Goal: Contribute content: Contribute content

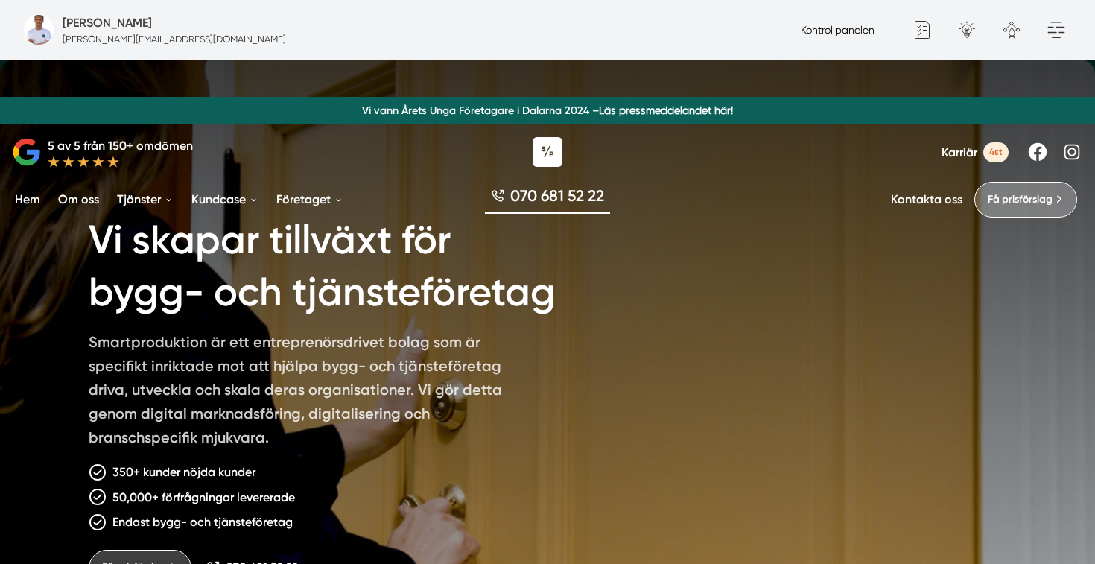
click at [815, 25] on link "Kontrollpanelen" at bounding box center [837, 30] width 74 height 12
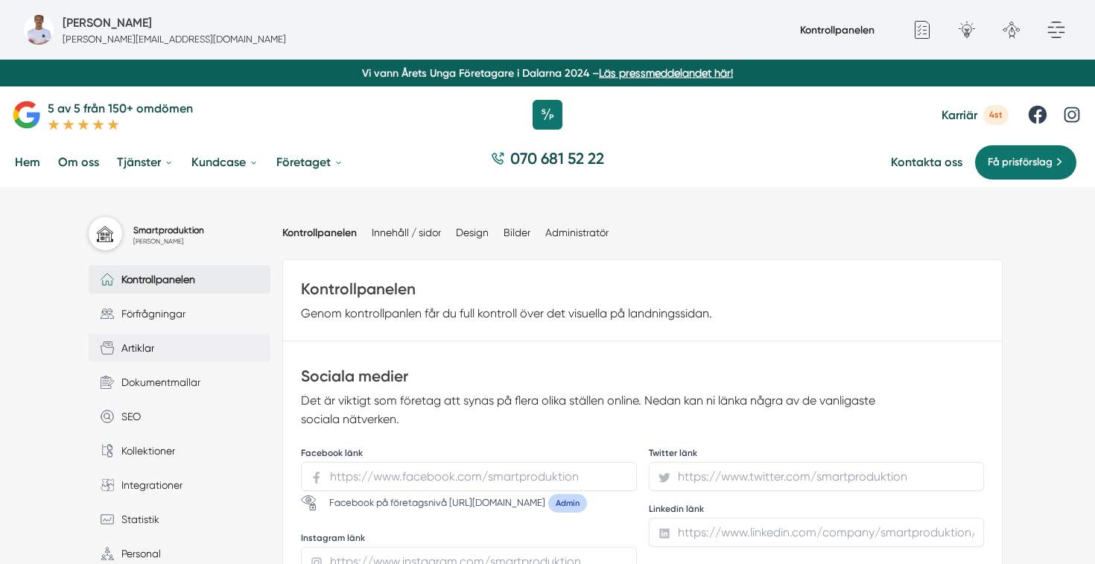
click at [150, 351] on span "Artiklar" at bounding box center [134, 348] width 40 height 16
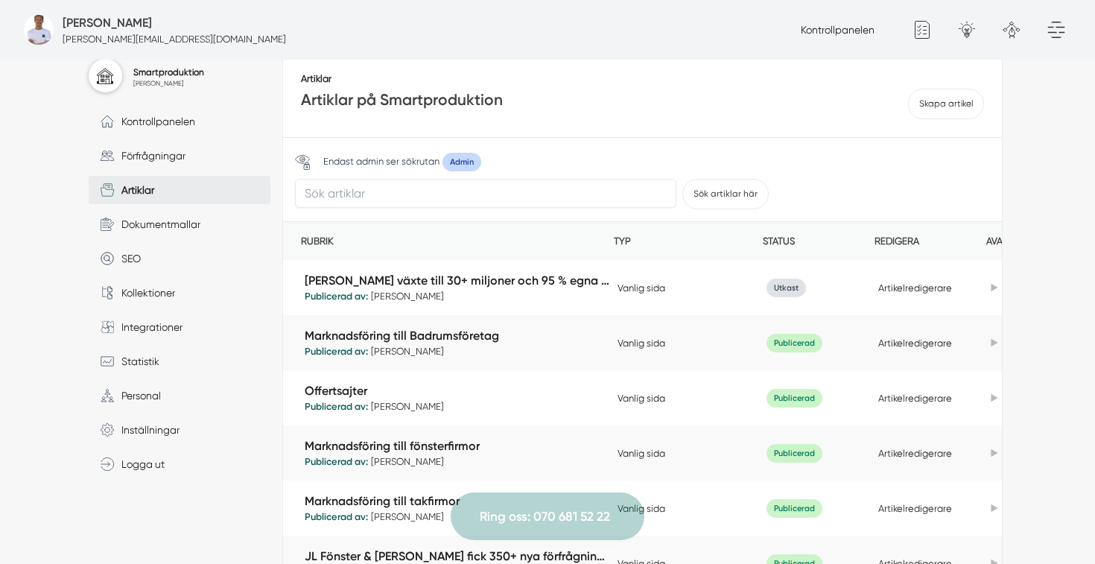
scroll to position [186, 0]
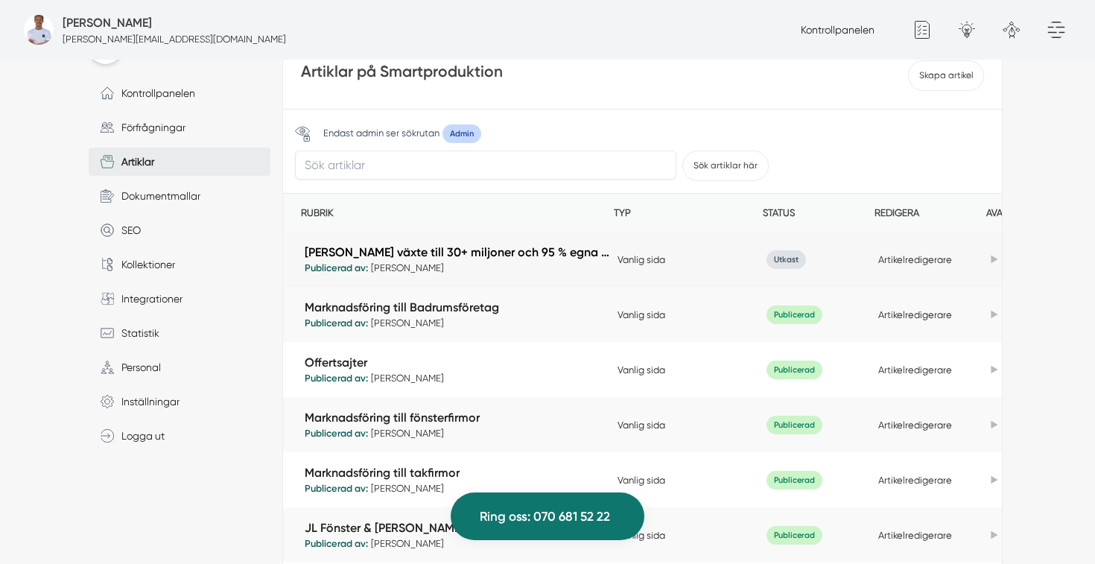
click at [483, 252] on link "[PERSON_NAME] växte till 30+ miljoner och 95 % egna leads med Smartproduktion" at bounding box center [457, 251] width 305 height 17
click at [991, 260] on icon at bounding box center [993, 259] width 7 height 8
click at [910, 251] on td "Artikelredigerare" at bounding box center [930, 260] width 112 height 38
click at [905, 263] on link "Artikelredigerare" at bounding box center [915, 259] width 74 height 11
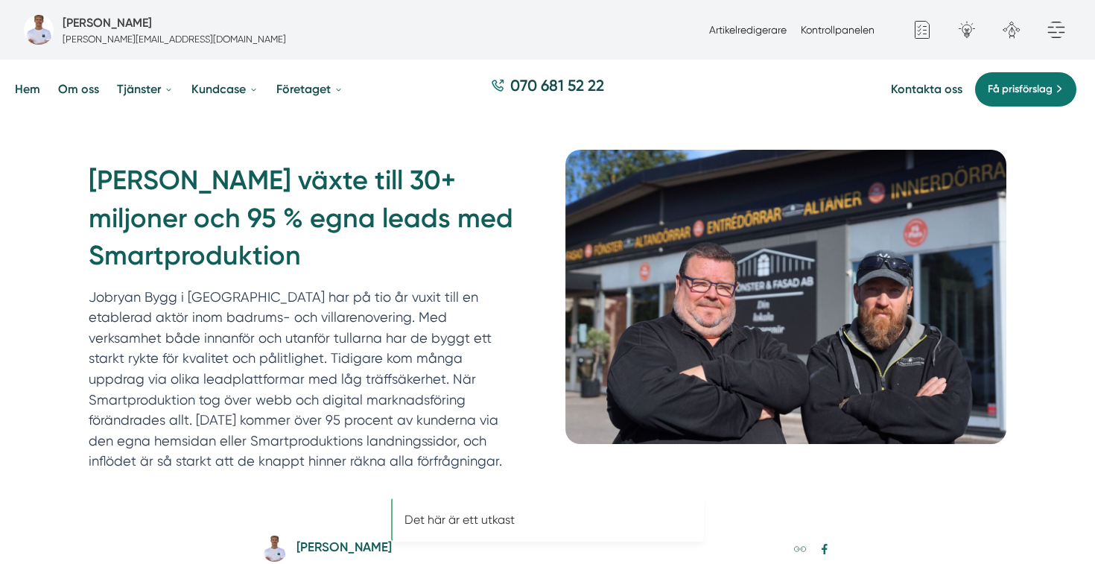
scroll to position [106, 0]
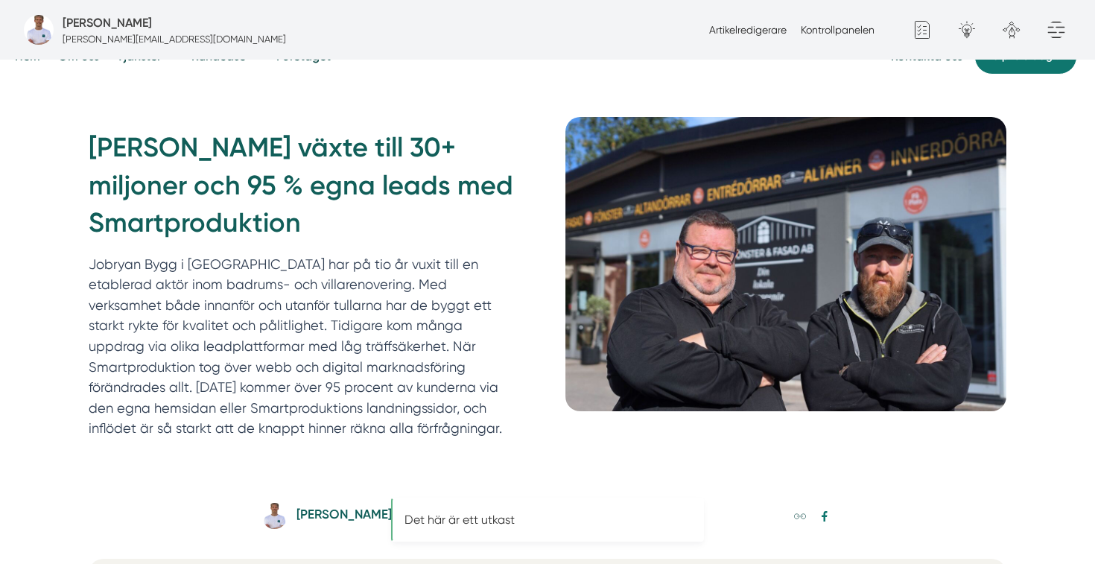
drag, startPoint x: 219, startPoint y: 440, endPoint x: 71, endPoint y: 255, distance: 236.3
click at [71, 255] on div "Jobryan Bygg växte till 30+ miljoner och 95 % egna leads med Smartproduktion Jo…" at bounding box center [547, 287] width 953 height 341
copy p "Jobryan Bygg i Stockholm har på tio år vuxit till en etablerad aktör inom badru…"
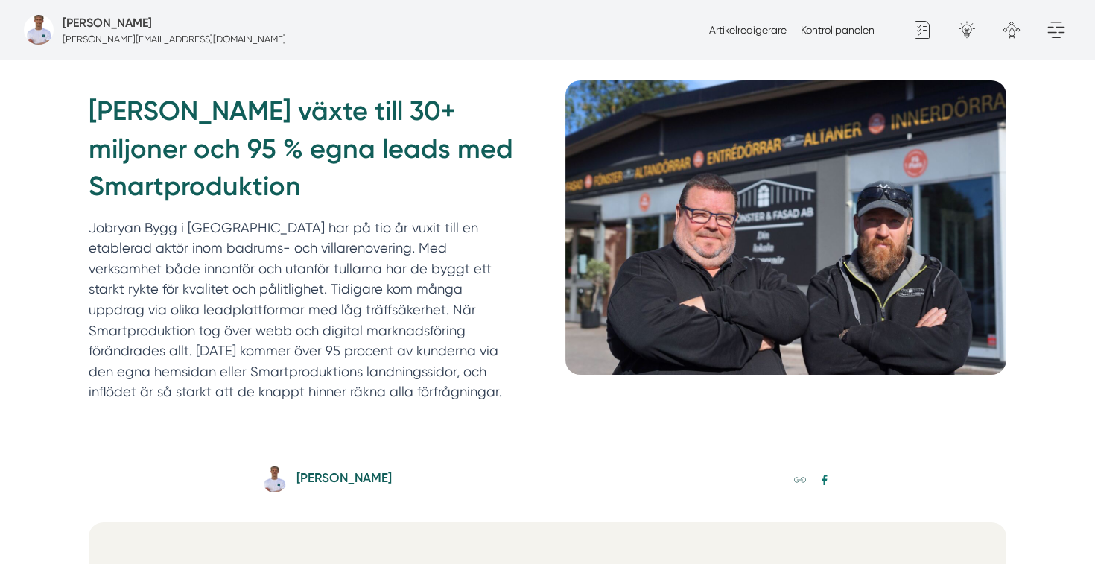
scroll to position [0, 0]
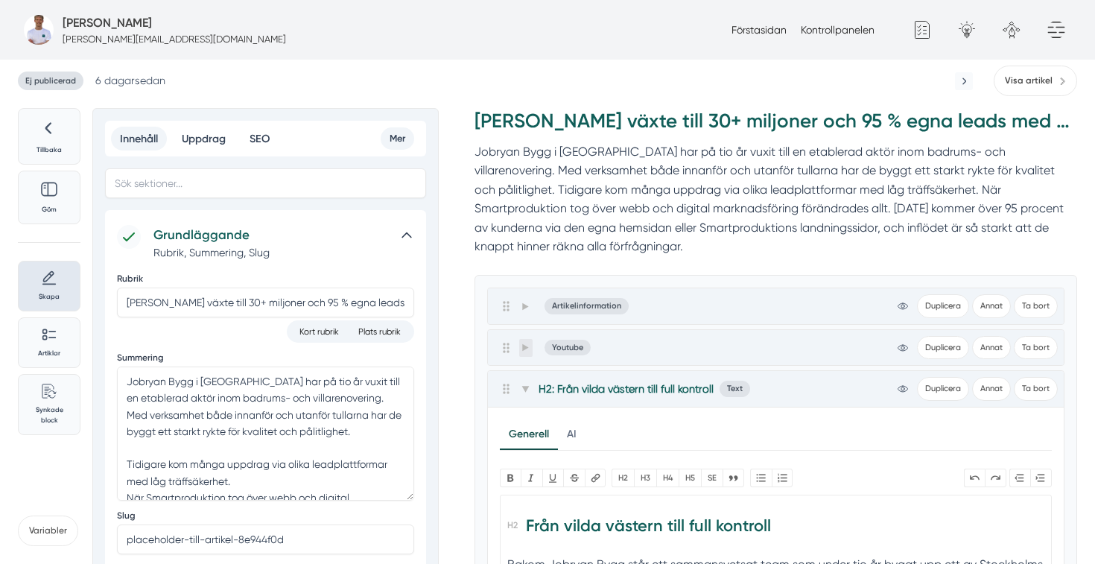
click at [519, 339] on span at bounding box center [525, 348] width 13 height 18
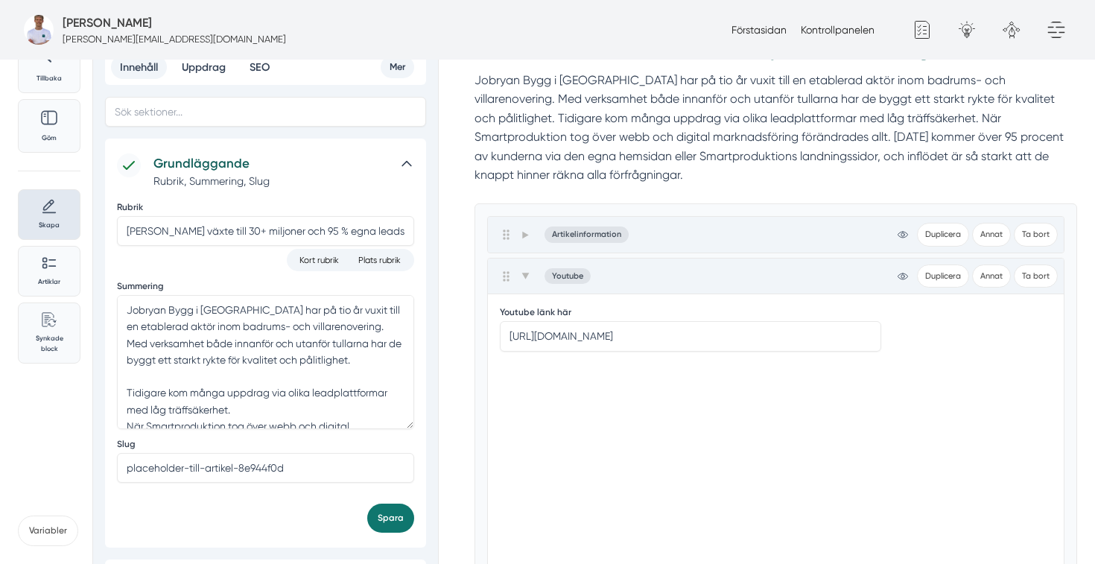
scroll to position [76, 0]
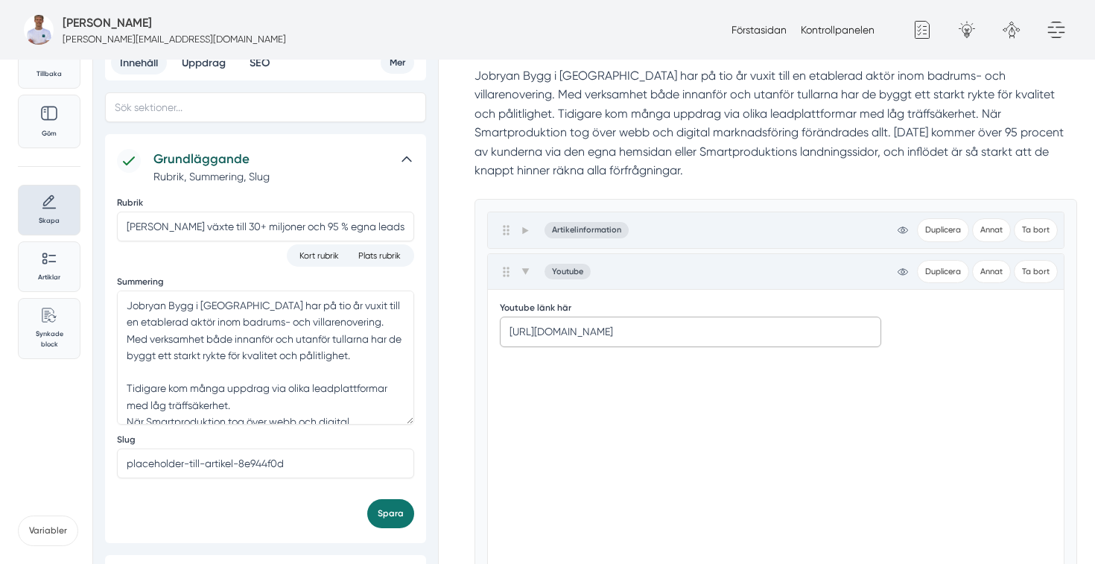
click at [652, 316] on input "https://www.youtube.com/embed/zJJWI3W5zwM" at bounding box center [690, 331] width 381 height 30
paste input "text"
paste input "https://studio.youtube.com/video/PeUycDj0CQA/edit"
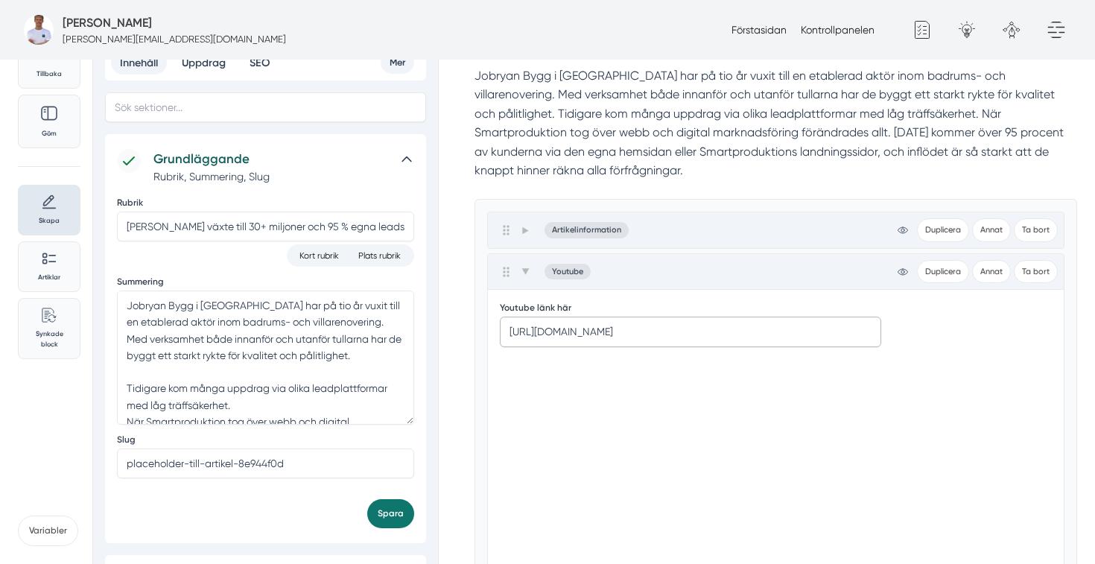
type input "https://studio.youtube.com/video/PeUycDj0CQA/edit"
click at [918, 303] on div "Youtube länk här https://studio.youtube.com/video/PeUycDj0CQA/edit Spara" at bounding box center [776, 465] width 553 height 326
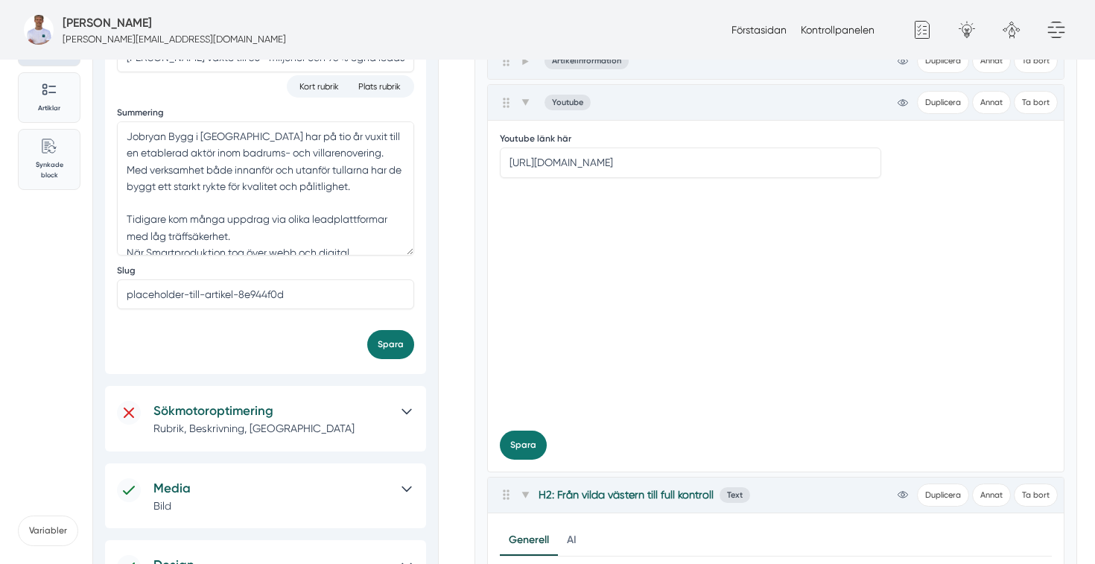
scroll to position [263, 0]
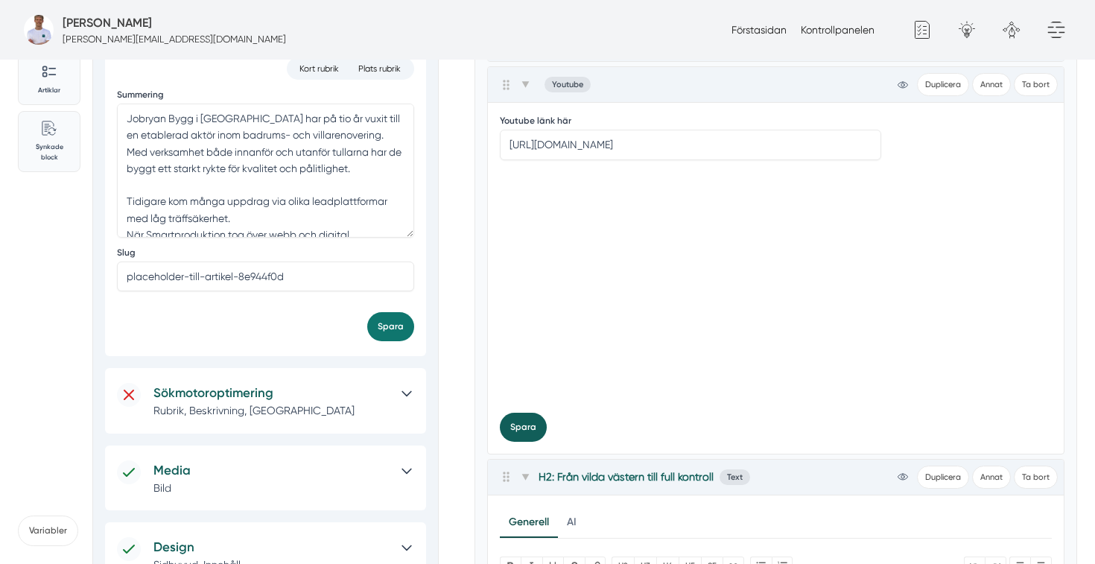
click at [529, 417] on button "Spara" at bounding box center [523, 427] width 47 height 29
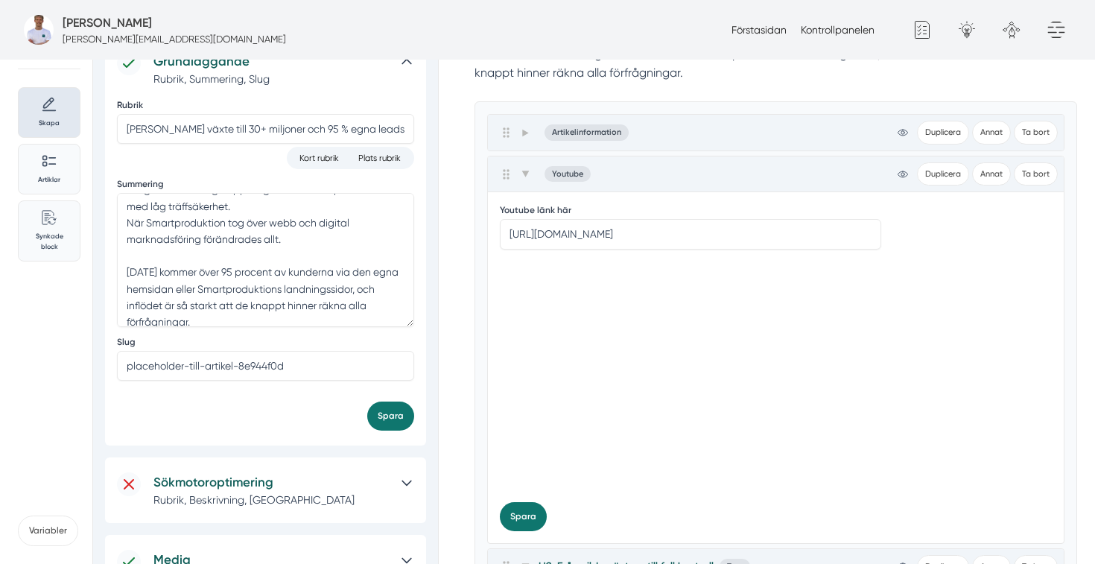
scroll to position [111, 0]
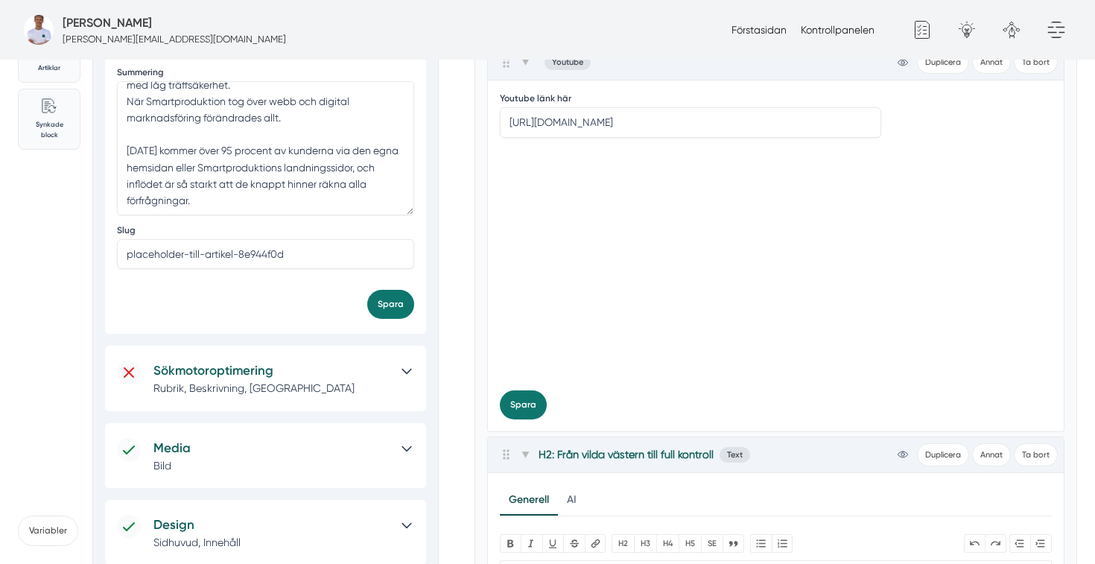
click at [394, 452] on div at bounding box center [402, 455] width 24 height 35
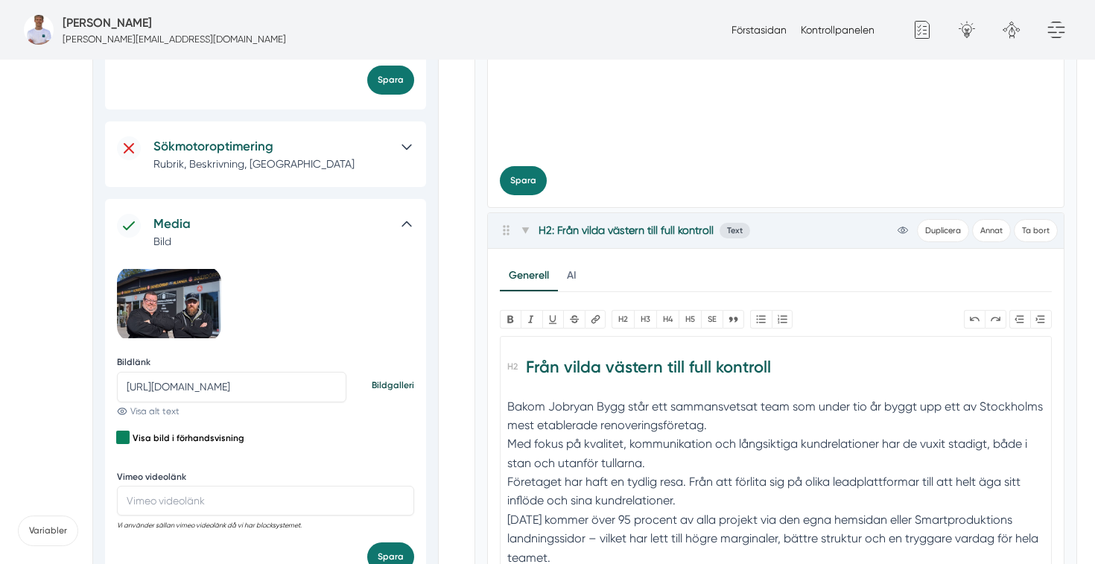
scroll to position [552, 0]
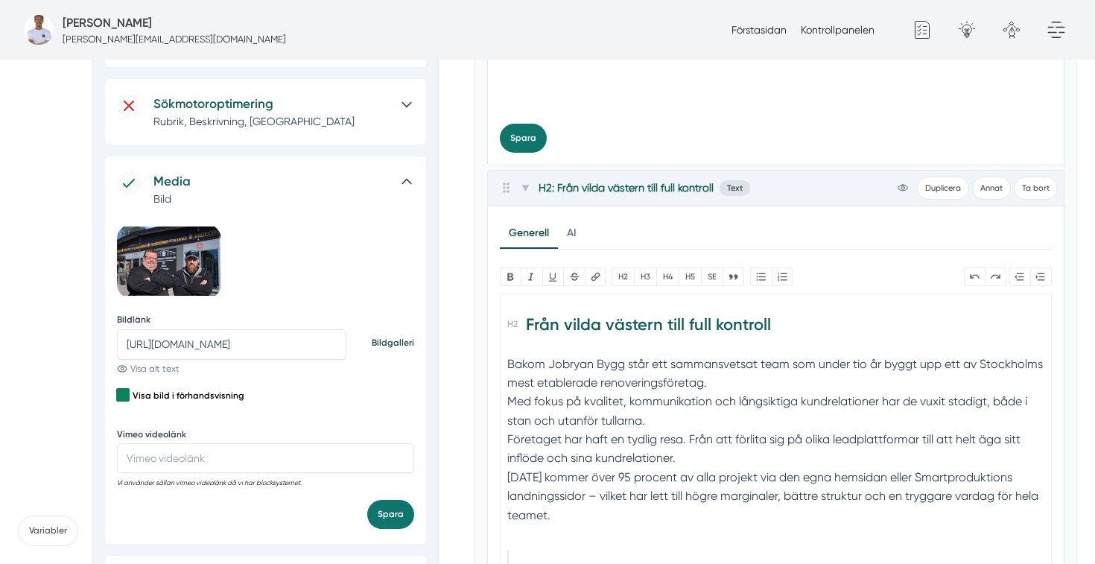
click at [261, 352] on input "https://s3.eu-west-2.amazonaws.com/byggservice/photos/images/000/047/463/medium…" at bounding box center [231, 344] width 229 height 30
paste input "844/medium/foretagsbild-pa-smartproduktion-ett-foretag-i-dalarnas-lan-2025.jpg?…"
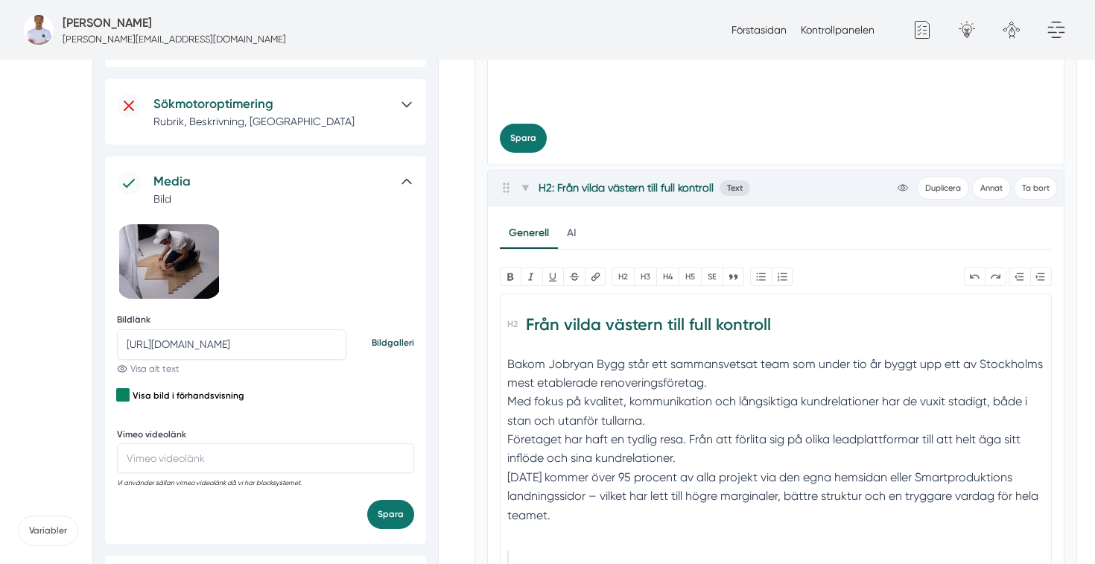
scroll to position [0, 635]
type input "https://s3.eu-west-2.amazonaws.com/byggservice/photos/images/000/047/844/medium…"
click at [390, 507] on button "Spara" at bounding box center [390, 514] width 47 height 29
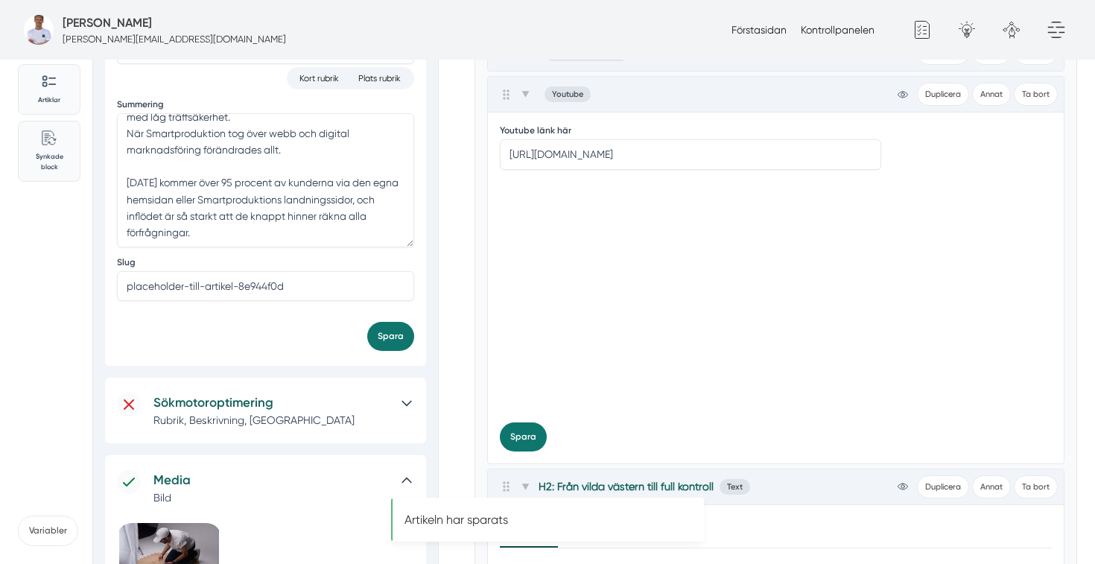
scroll to position [226, 0]
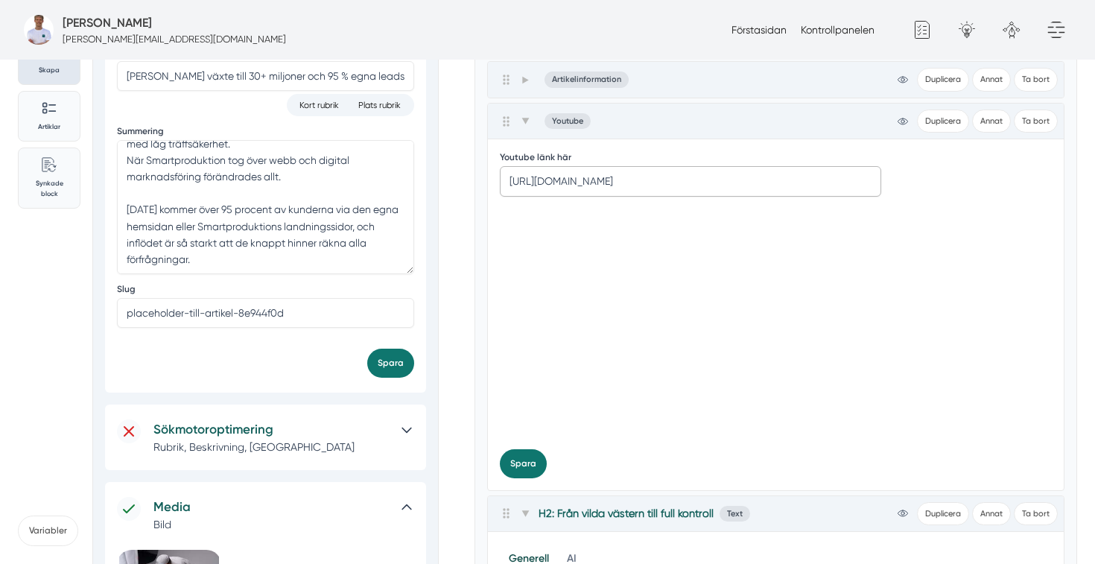
click at [681, 166] on input "https://studio.youtube.com/video/PeUycDj0CQA/edit" at bounding box center [690, 181] width 381 height 30
paste input "text"
paste input "youtube.com/embed/PeUycDj0CQA"
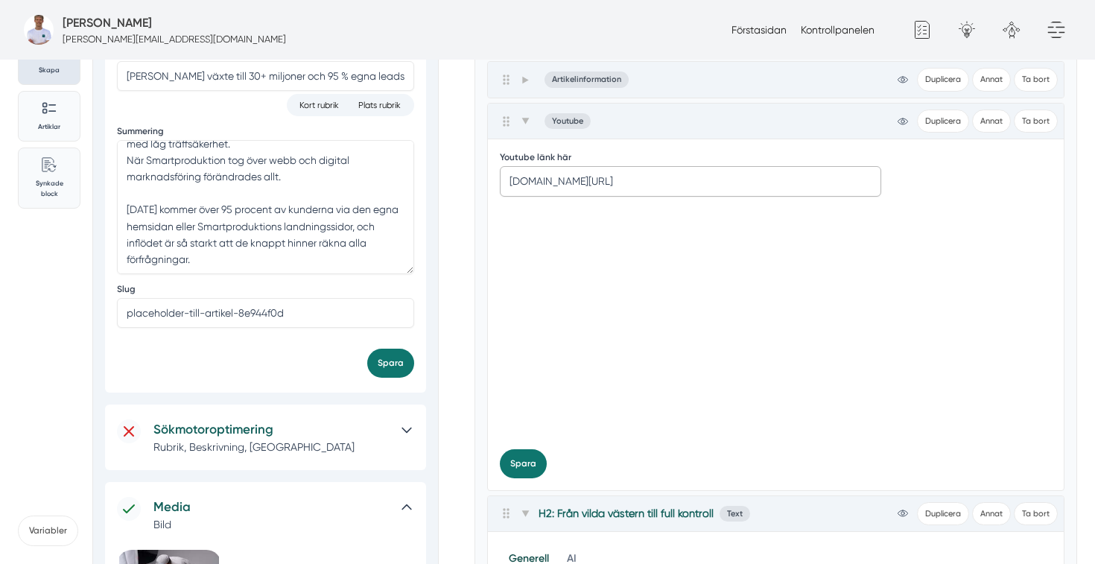
click at [759, 168] on input "youtube.com/embed/PeUycDj0CQA" at bounding box center [690, 181] width 381 height 30
click at [500, 449] on button "Spara" at bounding box center [523, 463] width 47 height 29
click at [500, 449] on button "Sparar..." at bounding box center [528, 463] width 56 height 29
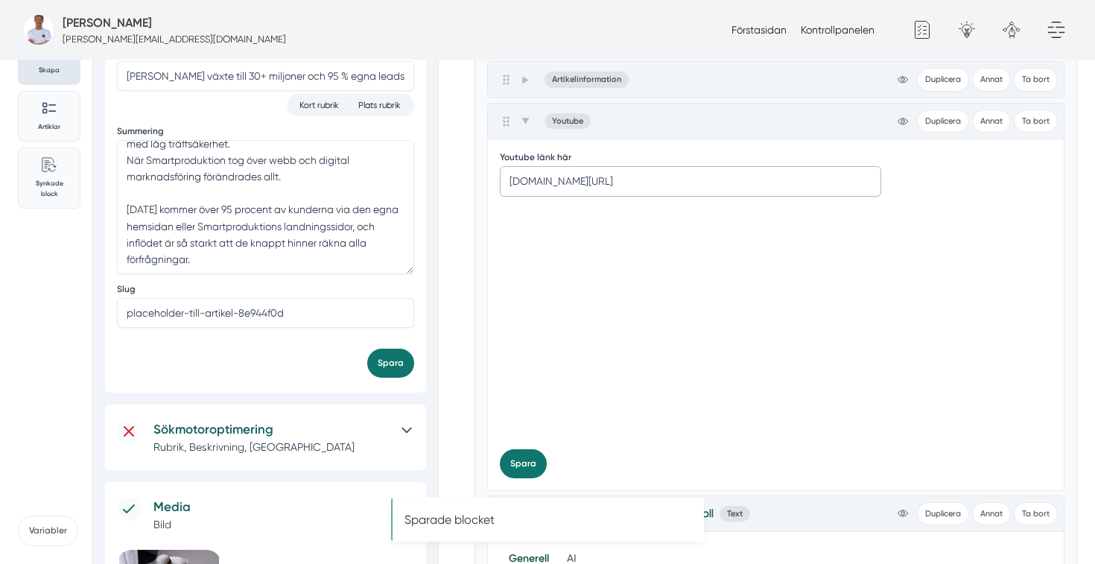
click at [503, 166] on input "youtube.com/embed/PeUycDj0CQA" at bounding box center [690, 181] width 381 height 30
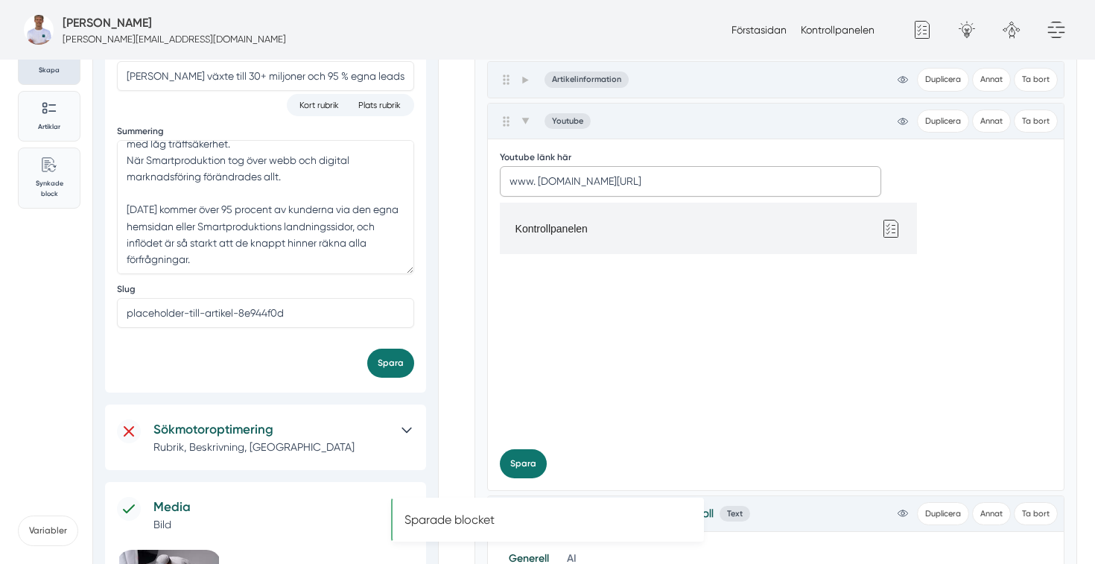
scroll to position [0, 0]
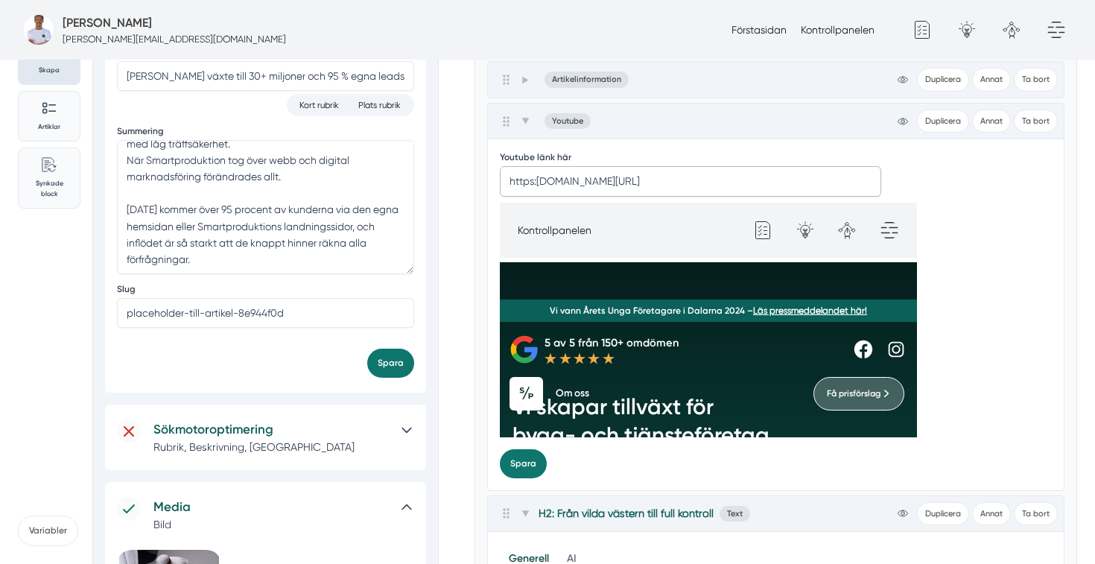
type input "https:"
paste input "https://www.youtube.com/embed/PeUycDj0CQA"
type input "https://www.youtube.com/embed/PeUycDj0CQA"
click at [990, 216] on div at bounding box center [776, 320] width 553 height 235
click at [518, 449] on button "Spara" at bounding box center [523, 463] width 47 height 29
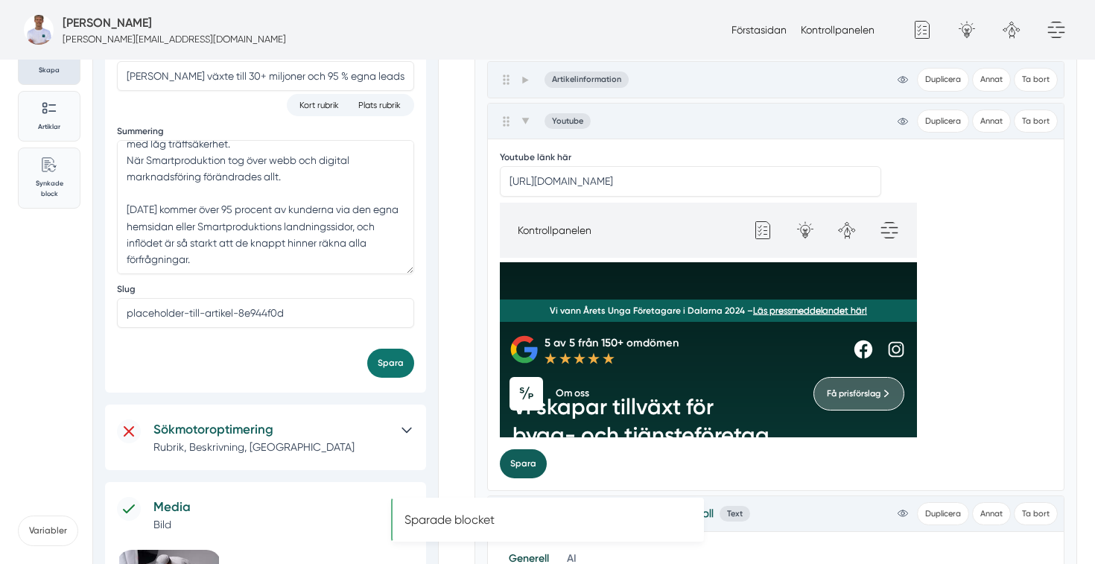
click at [529, 449] on button "Spara" at bounding box center [523, 463] width 47 height 29
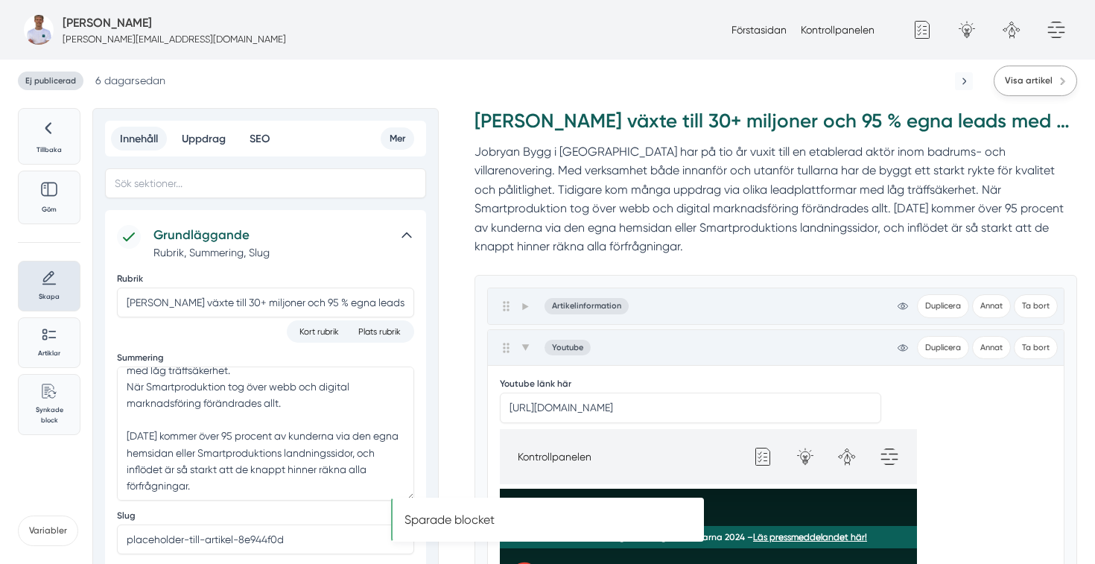
click at [1005, 77] on link "Visa artikel" at bounding box center [1034, 81] width 83 height 31
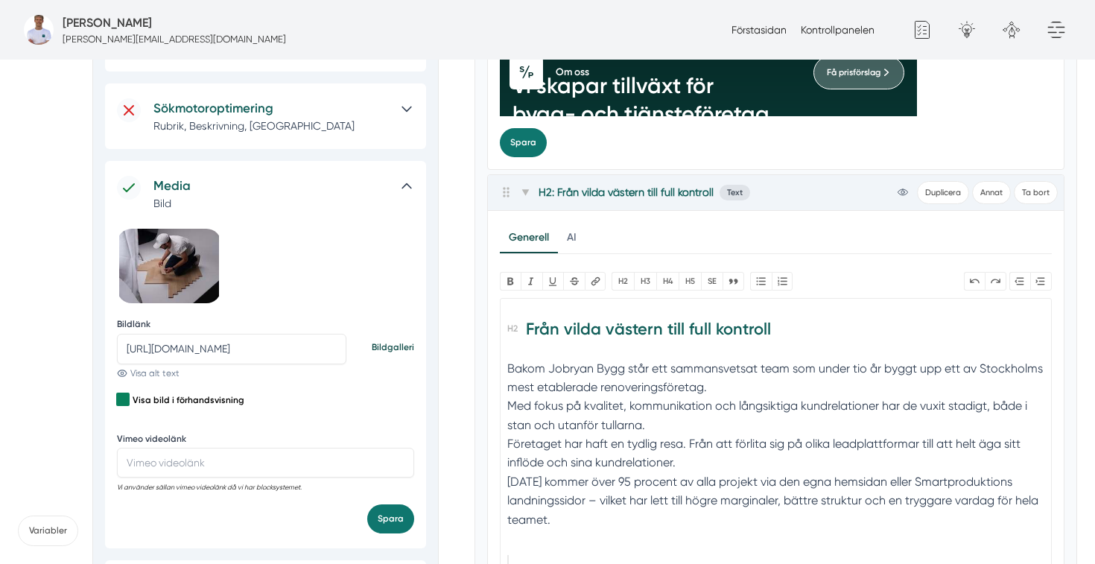
scroll to position [562, 0]
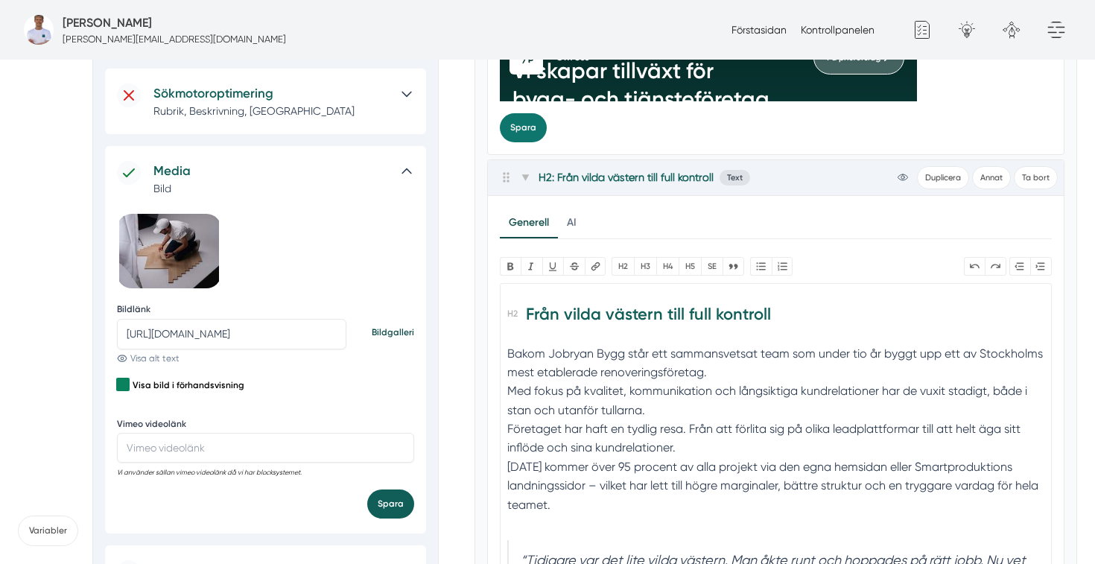
click at [382, 509] on button "Spara" at bounding box center [390, 503] width 47 height 29
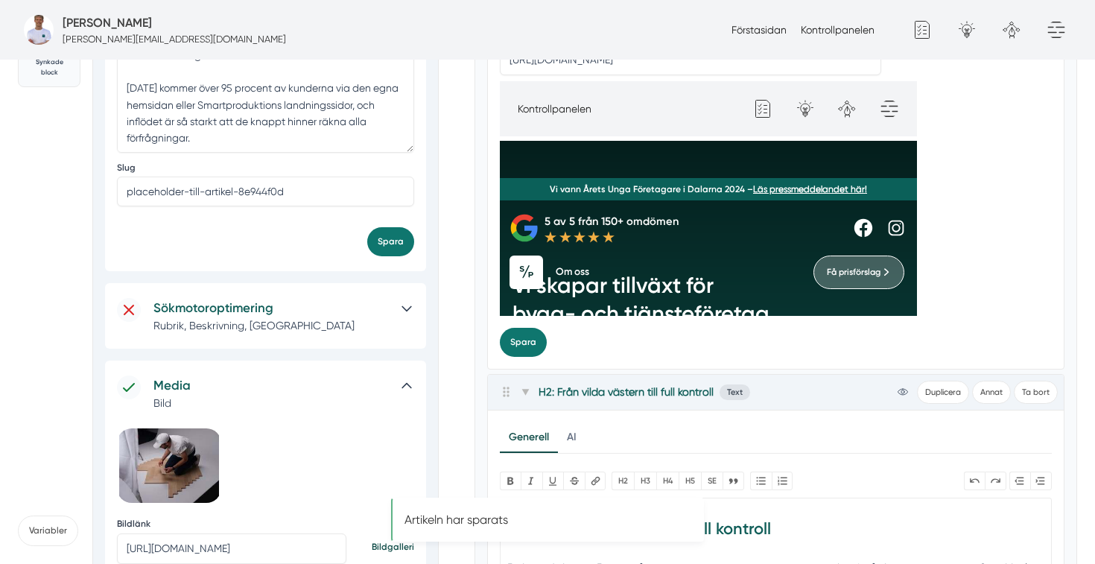
scroll to position [341, 0]
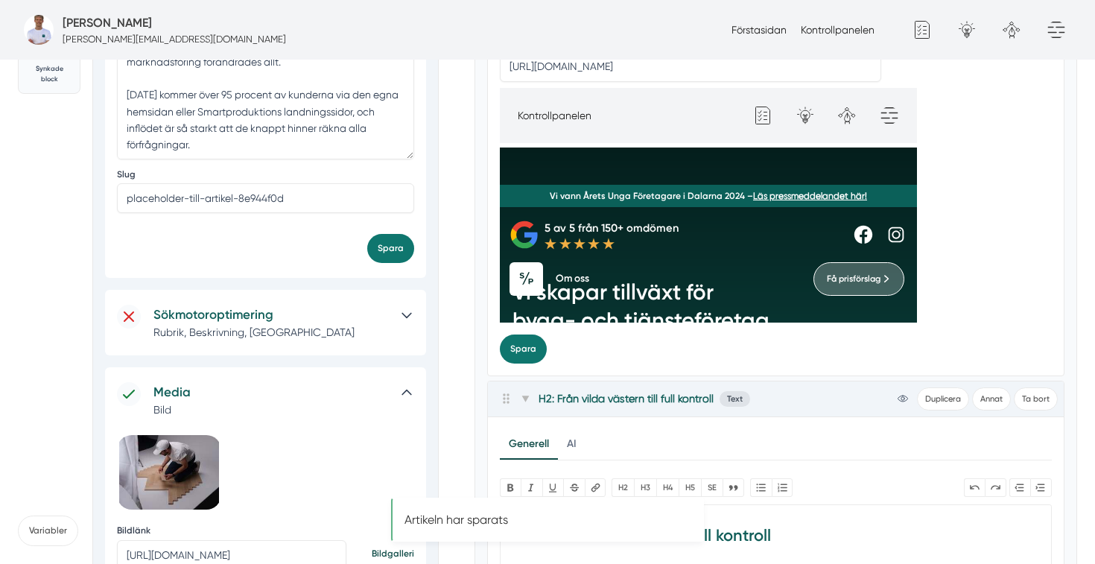
click at [408, 313] on icon at bounding box center [406, 315] width 15 height 15
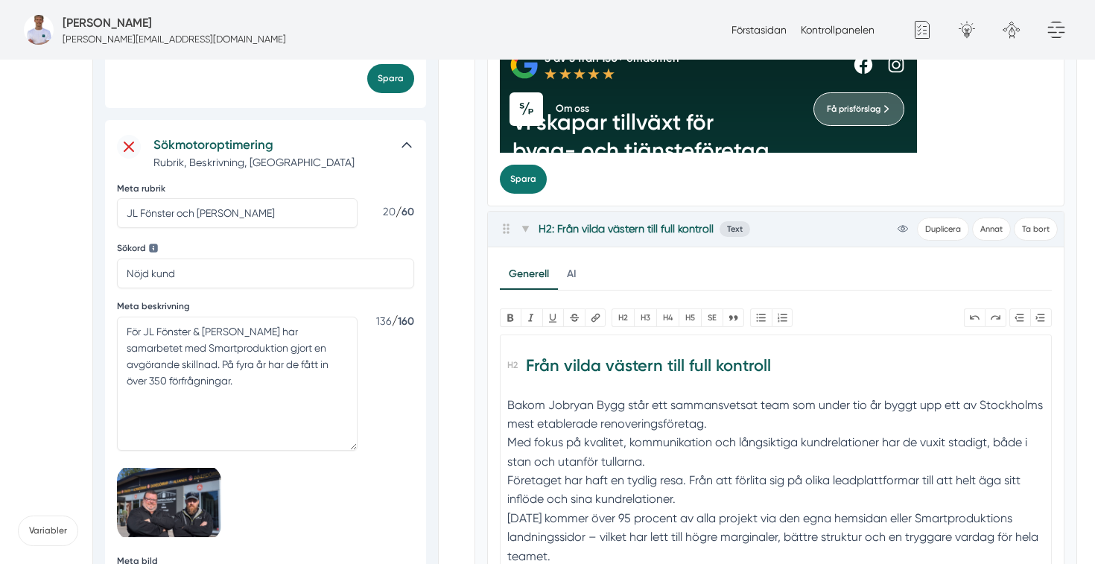
scroll to position [513, 0]
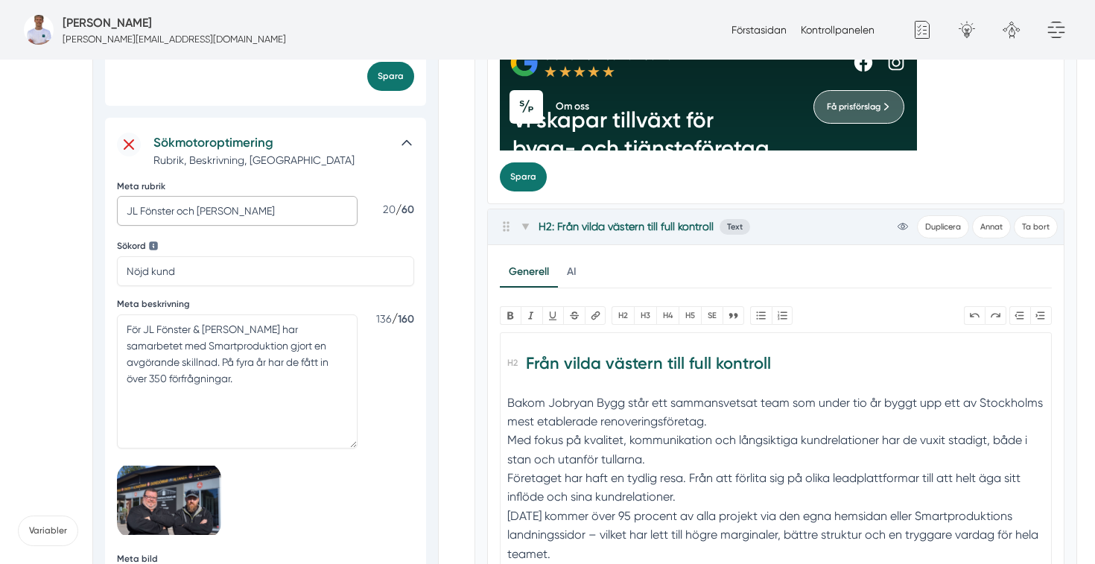
click at [252, 211] on input "JL Fönster och Fasad" at bounding box center [237, 211] width 241 height 30
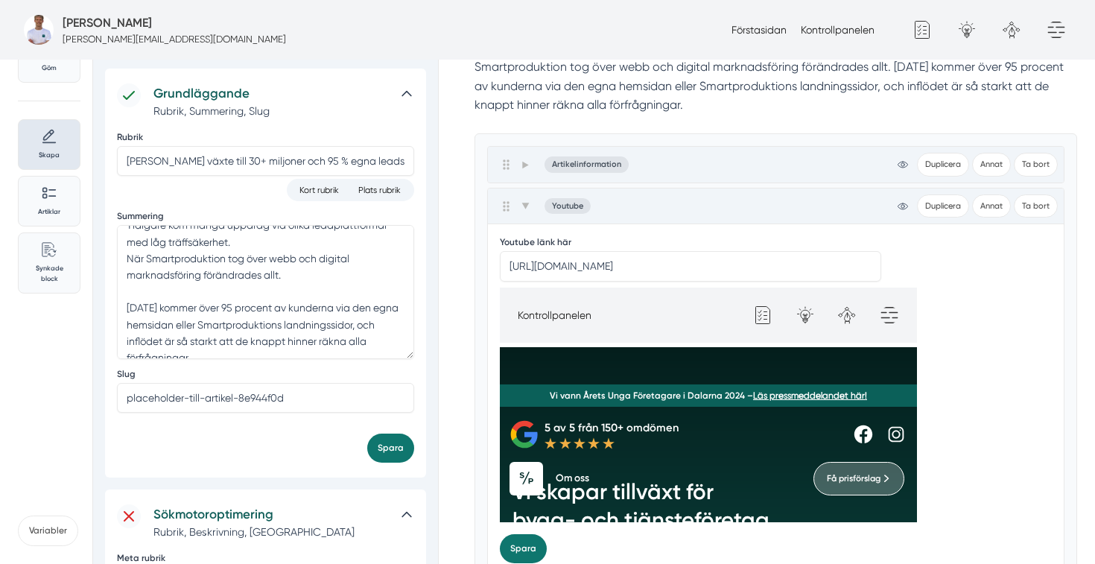
scroll to position [111, 0]
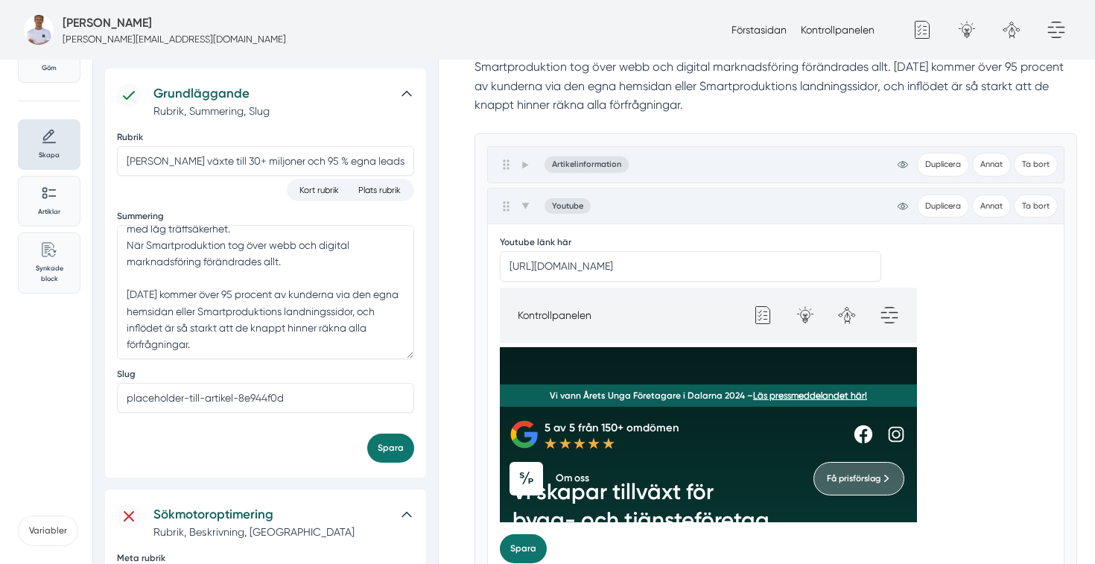
type input "Jobryan Bygg"
drag, startPoint x: 218, startPoint y: 340, endPoint x: 125, endPoint y: 293, distance: 104.2
click at [125, 293] on textarea "Jobryan Bygg i [GEOGRAPHIC_DATA] har på tio år vuxit till en etablerad aktör in…" at bounding box center [265, 292] width 297 height 134
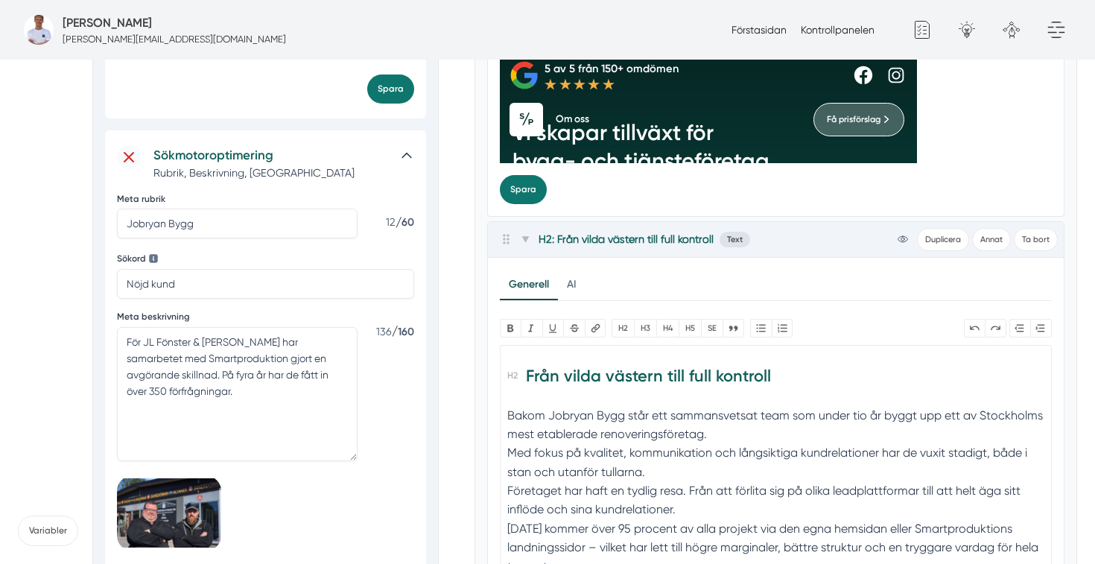
scroll to position [550, 0]
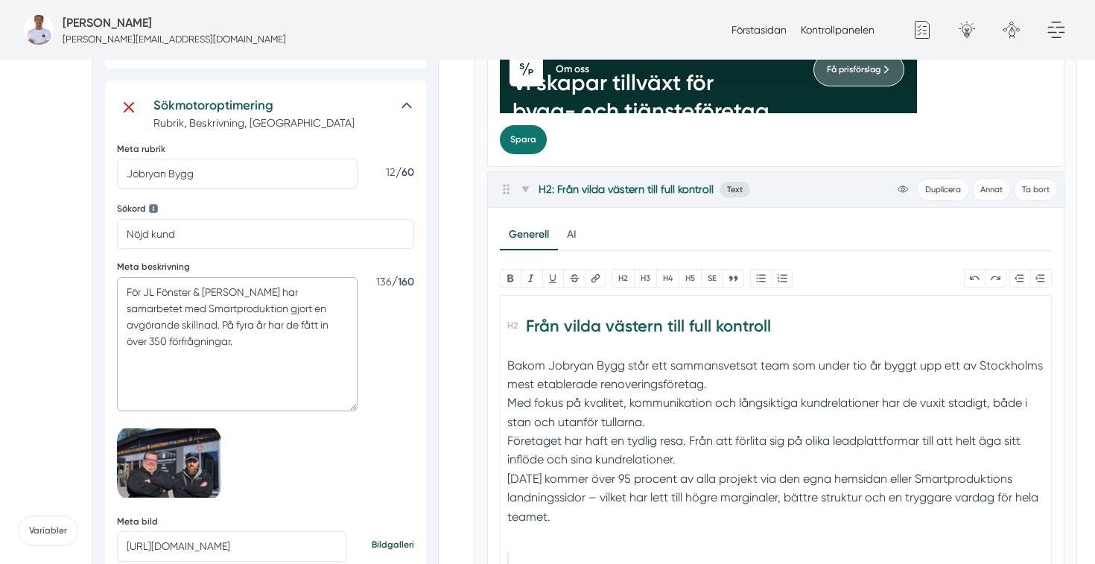
click at [197, 322] on textarea "För JL Fönster & Fasad har samarbetet med Smartproduktion gjort en avgörande sk…" at bounding box center [237, 344] width 241 height 134
paste textarea "I dag kommer över 95 procent av kunderna via den egna hemsidan eller Smartprodu…"
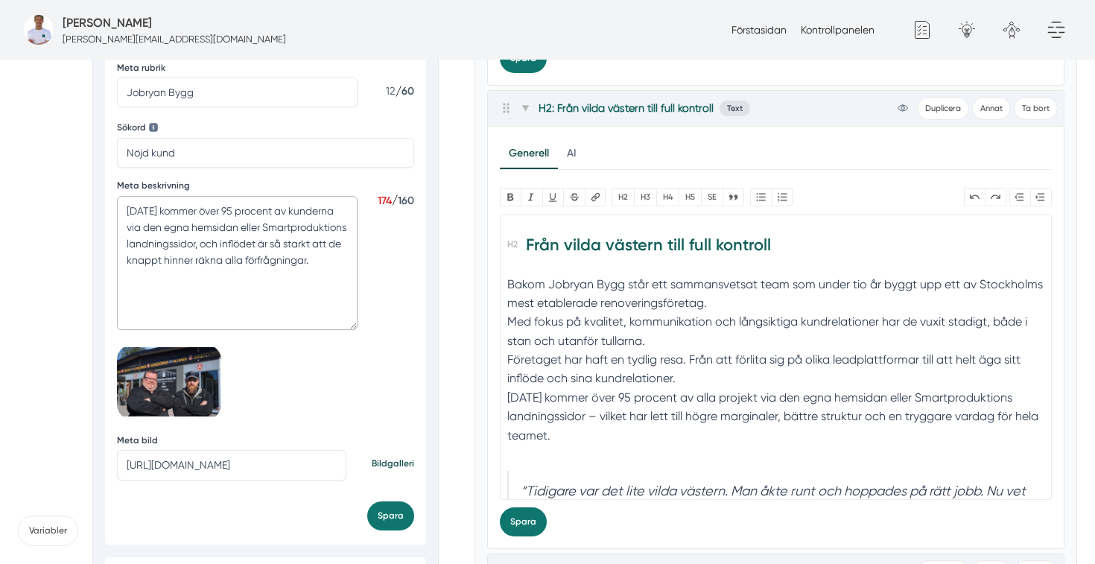
scroll to position [635, 0]
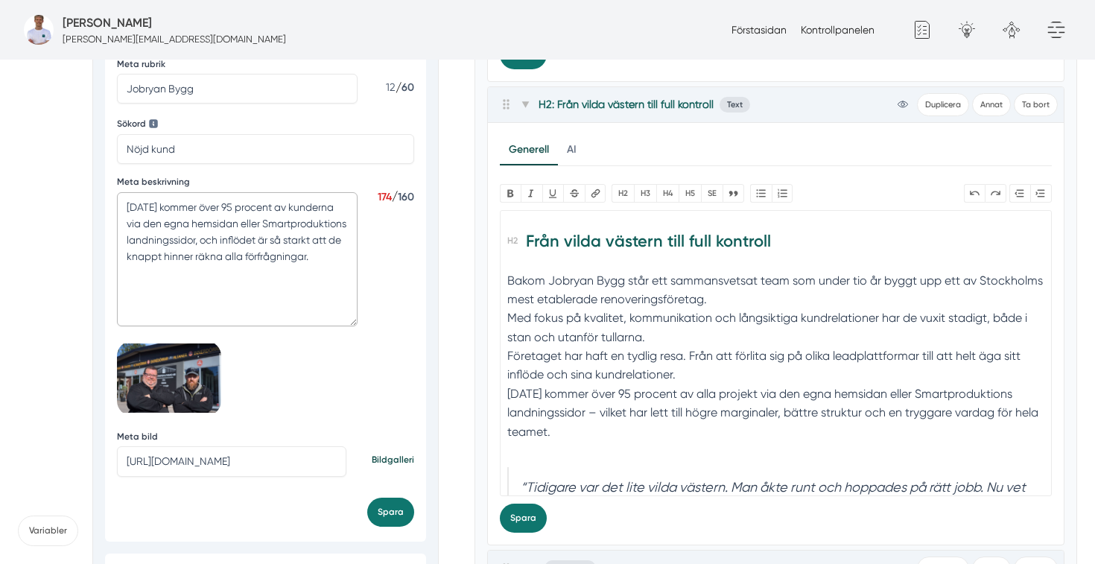
type textarea "I dag kommer över 95 procent av kunderna via den egna hemsidan eller Smartprodu…"
click at [261, 462] on input "https://s3.eu-west-2.amazonaws.com/byggservice/photos/images/000/047/463/large/…" at bounding box center [231, 461] width 229 height 30
paste input "844/medium/foretagsbild-pa-smartproduktion-ett-foretag-i-dalarnas-lan-2025.jpg?…"
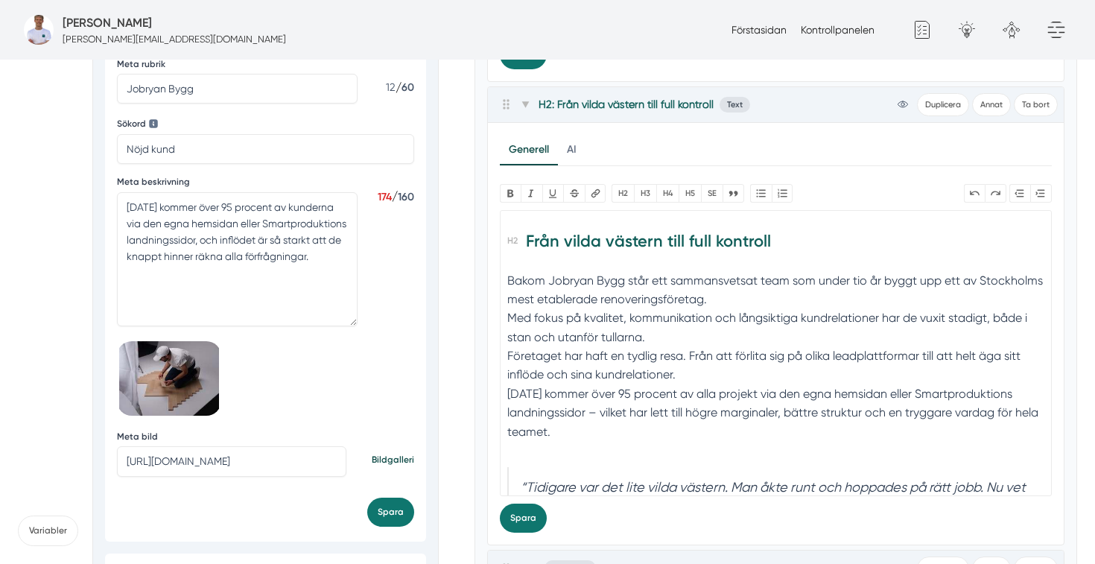
scroll to position [0, 635]
type input "https://s3.eu-west-2.amazonaws.com/byggservice/photos/images/000/047/844/medium…"
click at [398, 512] on button "Spara" at bounding box center [390, 511] width 47 height 29
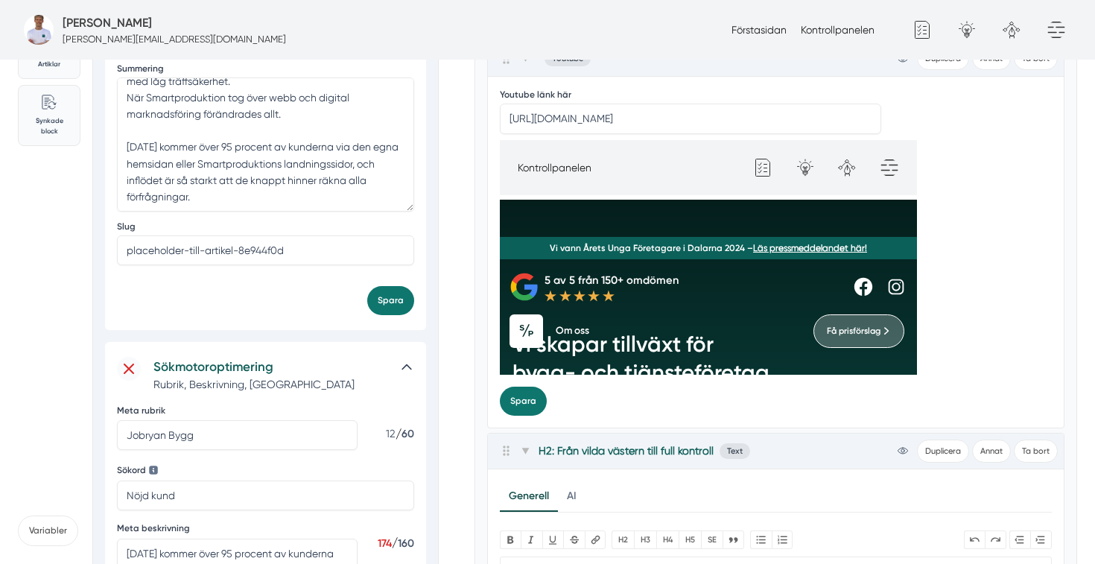
scroll to position [240, 0]
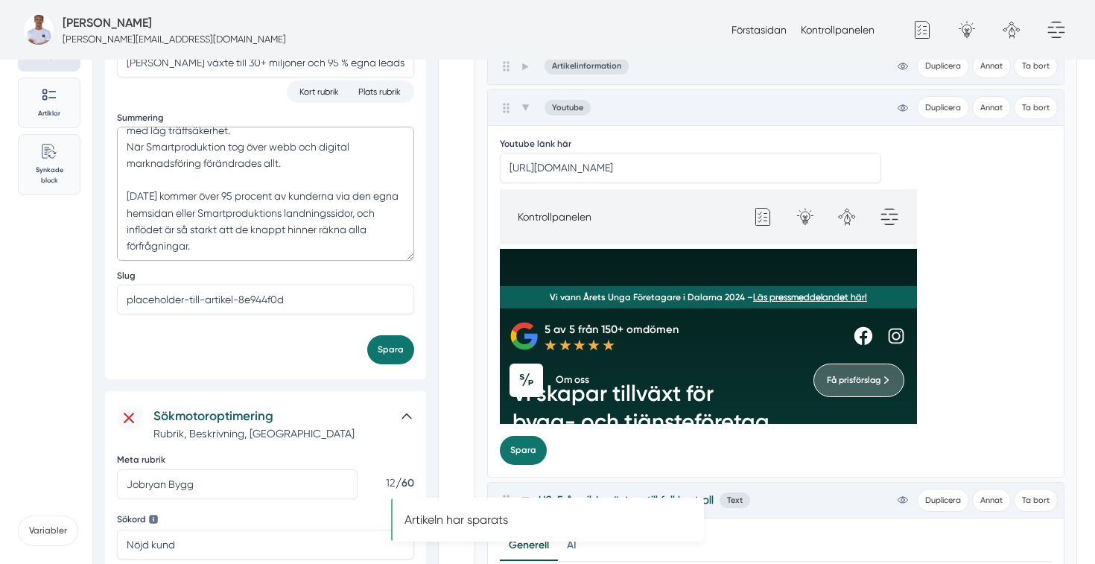
click at [281, 225] on textarea "Jobryan Bygg i [GEOGRAPHIC_DATA] har på tio år vuxit till en etablerad aktör in…" at bounding box center [265, 194] width 297 height 134
click at [238, 308] on input "placeholder-till-artikel-8e944f0d" at bounding box center [265, 299] width 297 height 30
paste input "jobryan-bygg-kundcase"
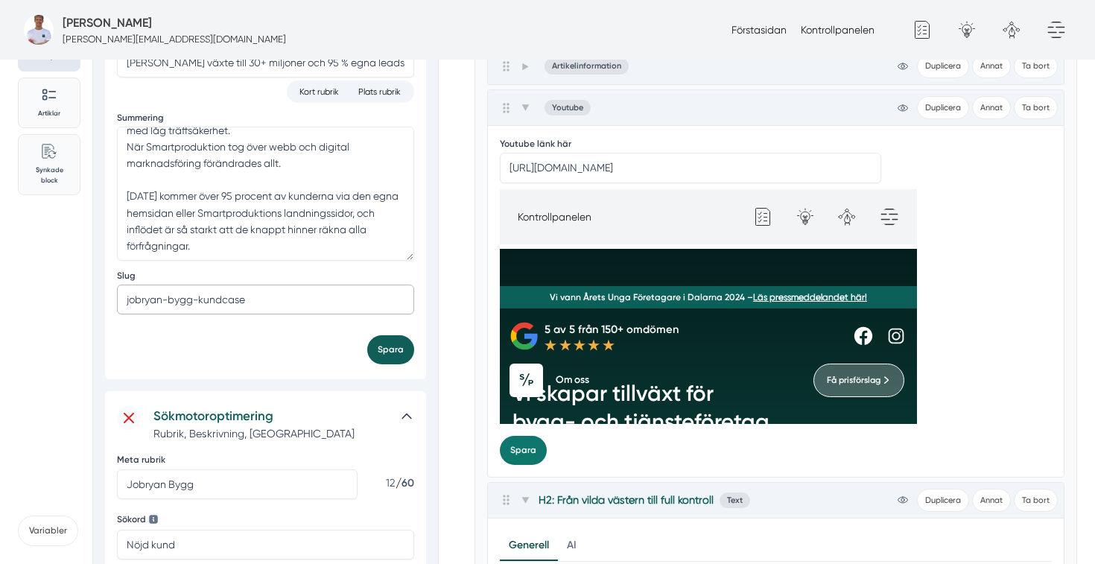
type input "jobryan-bygg-kundcase"
click at [395, 351] on button "Spara" at bounding box center [390, 349] width 47 height 29
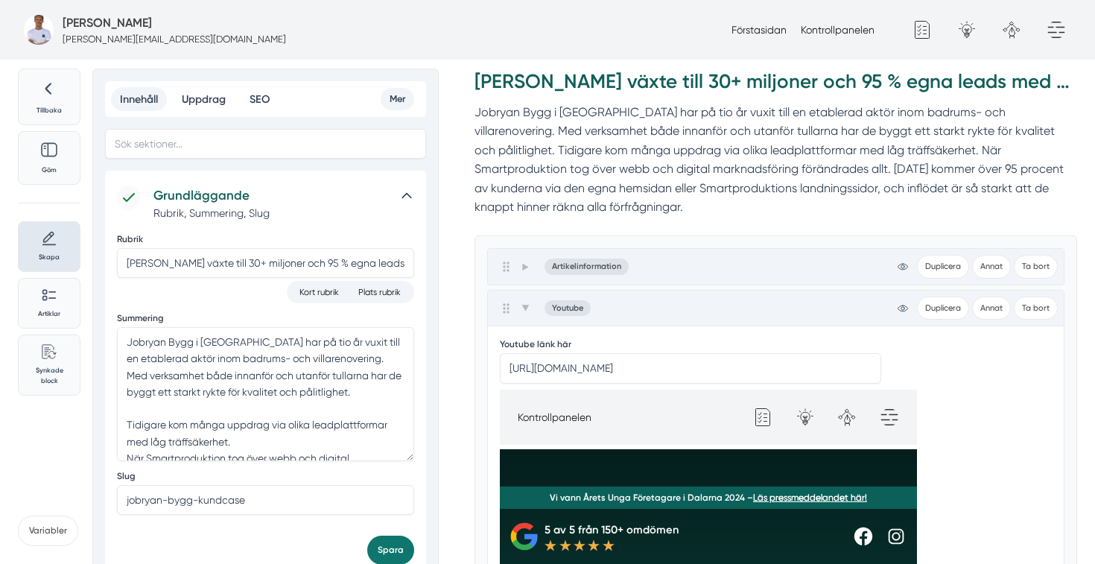
scroll to position [0, 0]
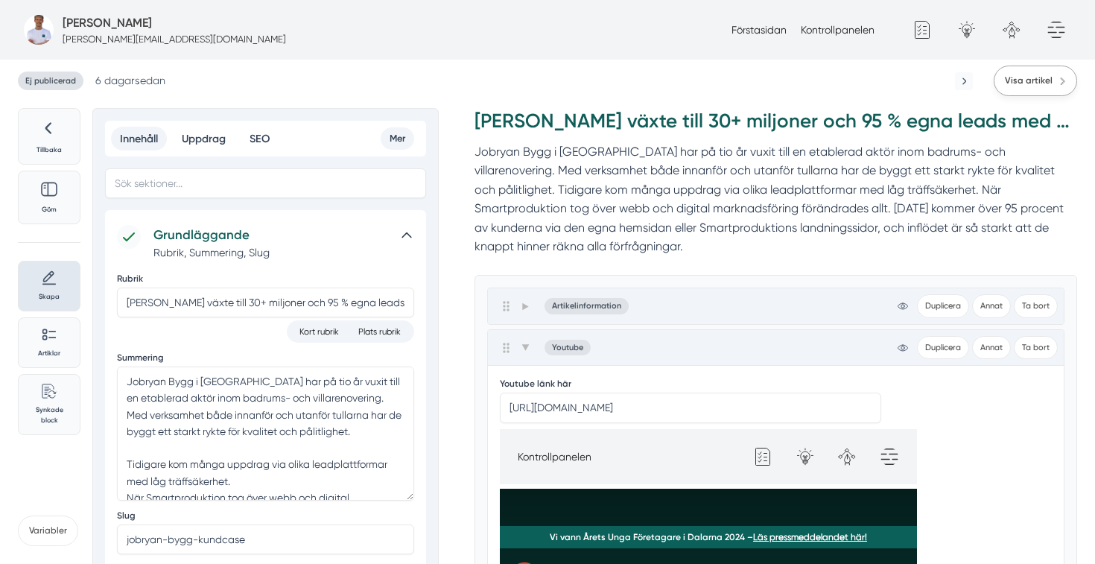
click at [1047, 80] on span "Visa artikel" at bounding box center [1028, 81] width 48 height 14
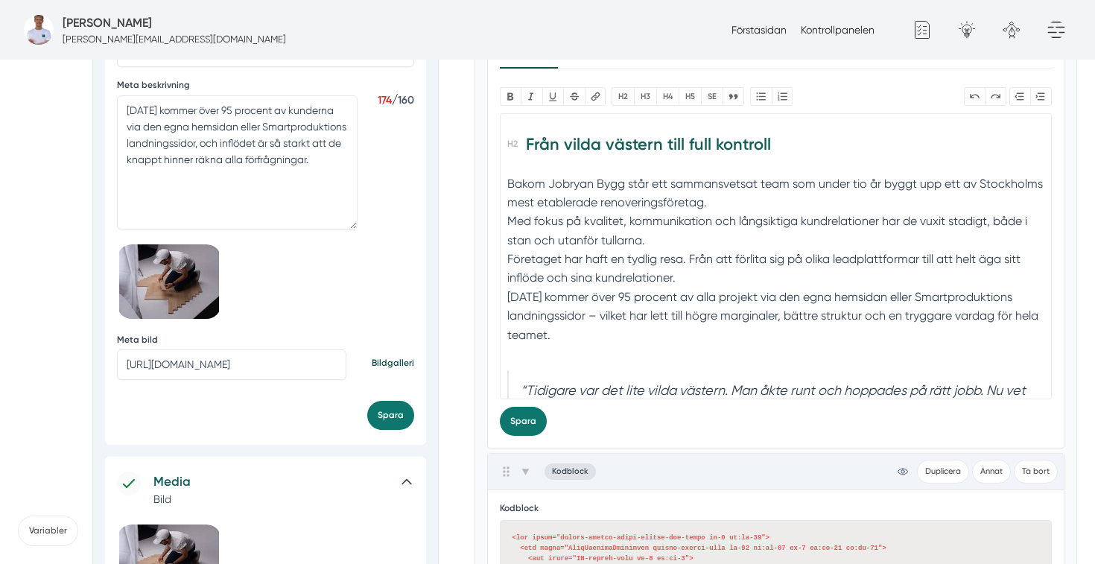
scroll to position [820, 0]
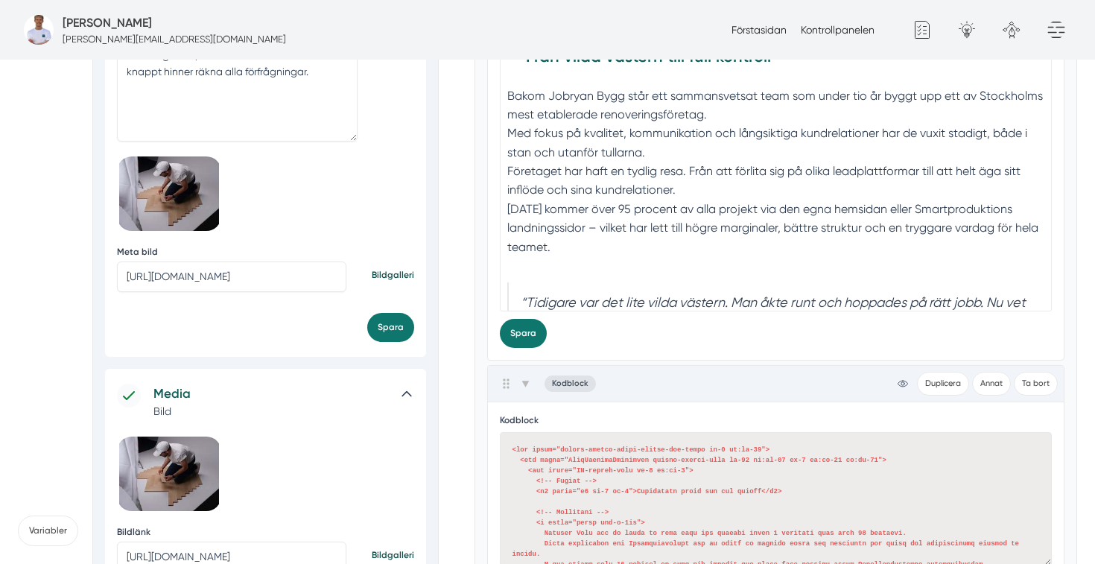
click at [232, 264] on input "https://s3.eu-west-2.amazonaws.com/byggservice/photos/images/000/047/844/medium…" at bounding box center [231, 276] width 229 height 30
click at [389, 328] on button "Spara" at bounding box center [390, 327] width 47 height 29
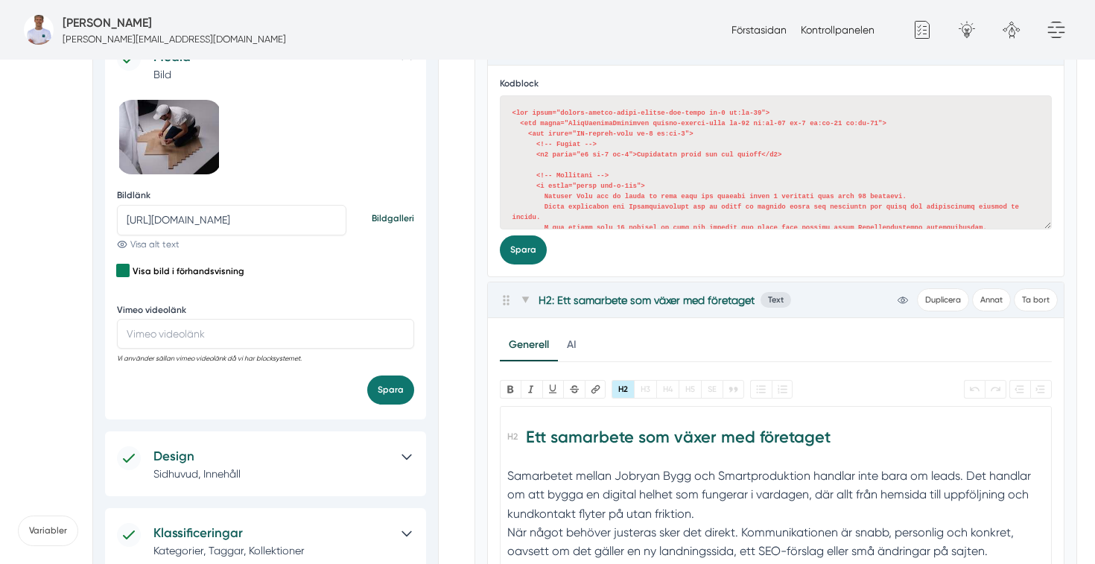
scroll to position [1234, 0]
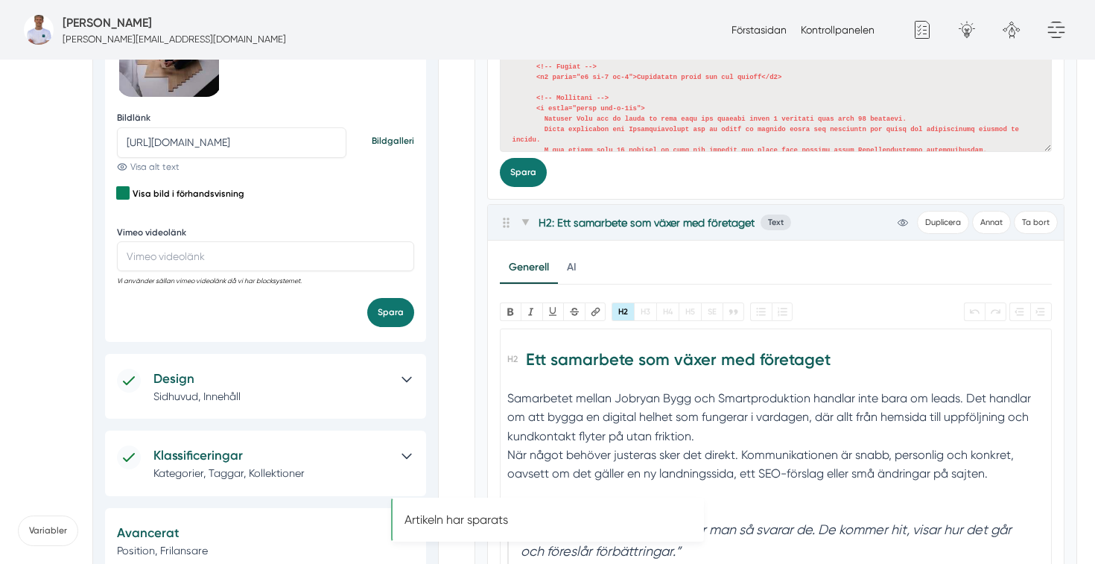
click at [234, 156] on input "https://s3.eu-west-2.amazonaws.com/byggservice/photos/images/000/047/844/medium…" at bounding box center [231, 142] width 229 height 30
click at [223, 144] on input "https://s3.eu-west-2.amazonaws.com/byggservice/photos/images/000/047/844/medium…" at bounding box center [231, 142] width 229 height 30
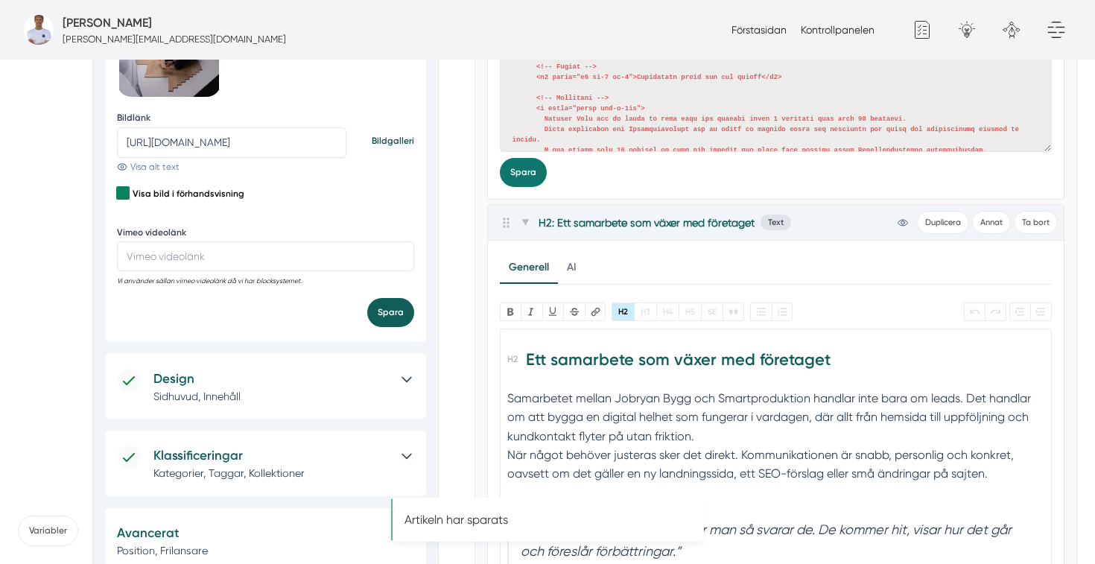
scroll to position [0, 0]
click at [397, 311] on button "Spara" at bounding box center [390, 312] width 47 height 29
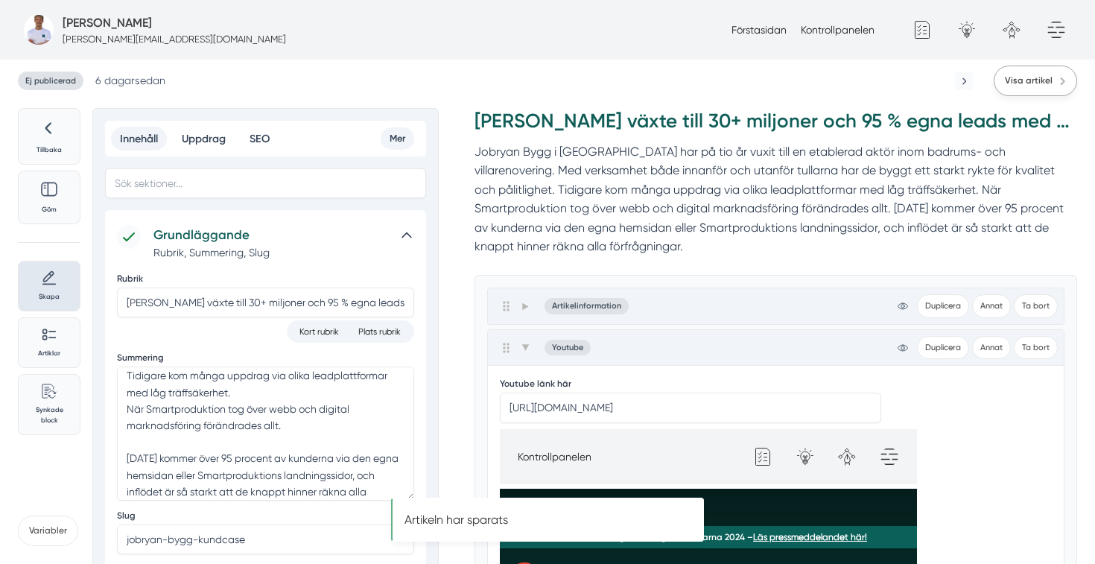
click at [1015, 82] on span "Visa artikel" at bounding box center [1028, 81] width 48 height 14
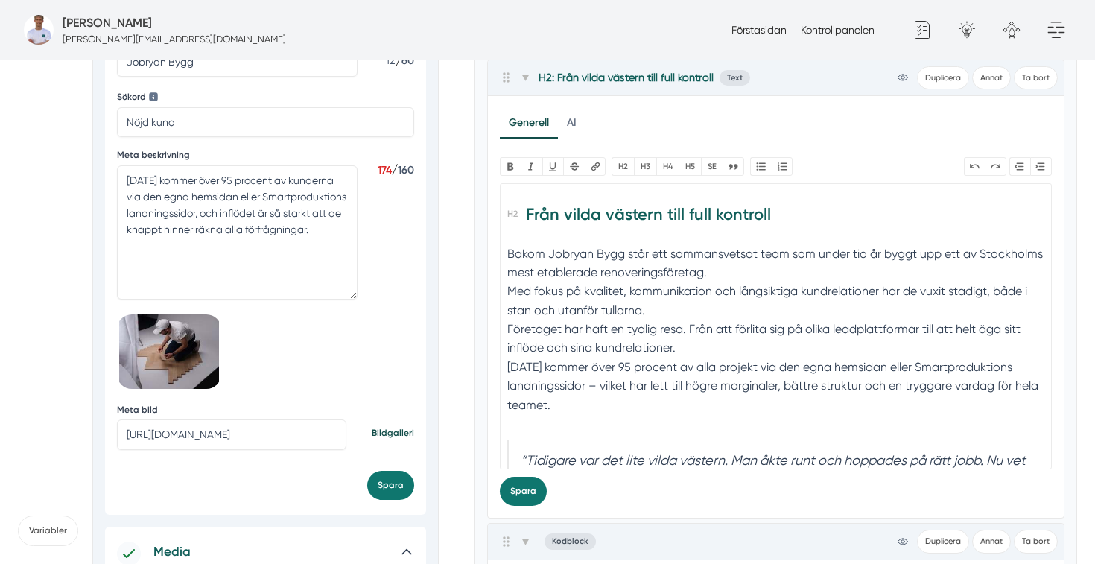
scroll to position [672, 0]
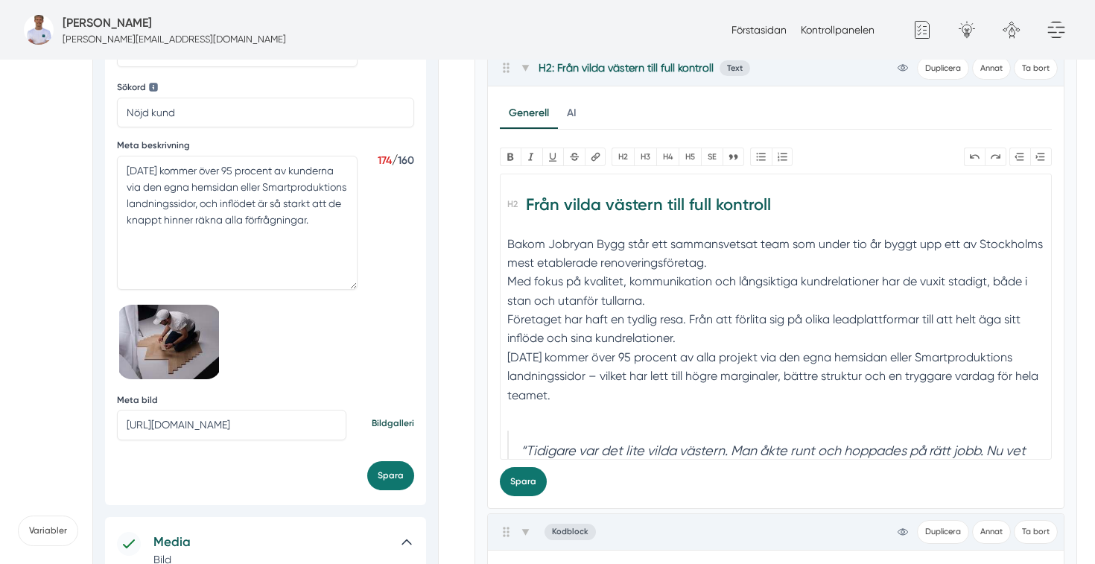
click at [246, 418] on input "https://s3.eu-west-2.amazonaws.com/byggservice/photos/images/000/047/844/medium…" at bounding box center [231, 425] width 229 height 30
paste input "large"
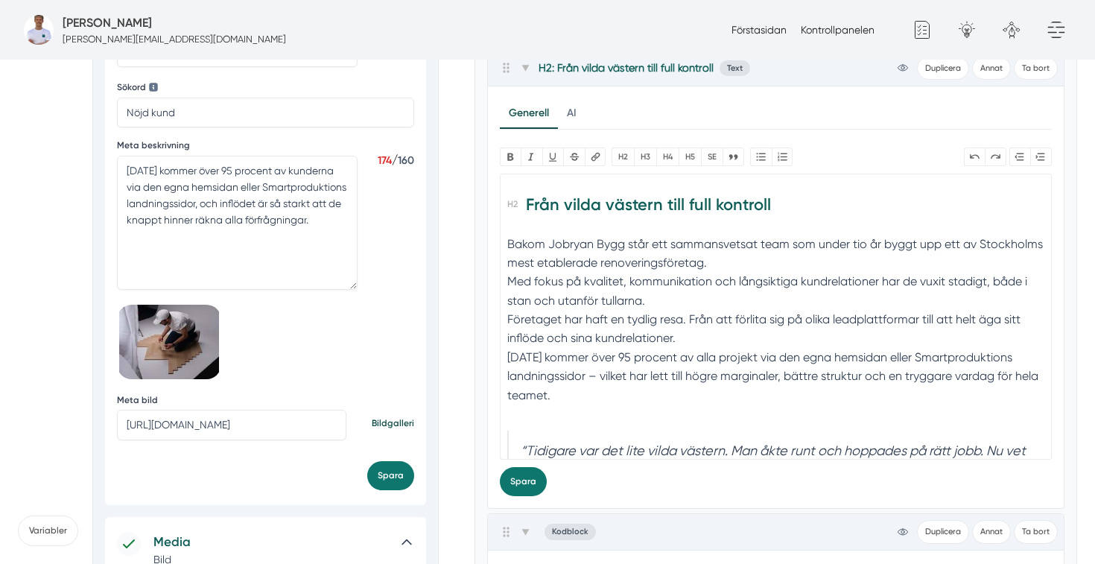
scroll to position [0, 621]
type input "https://s3.eu-west-2.amazonaws.com/byggservice/photos/images/000/047/844/large/…"
click at [393, 477] on button "Spara" at bounding box center [390, 475] width 47 height 29
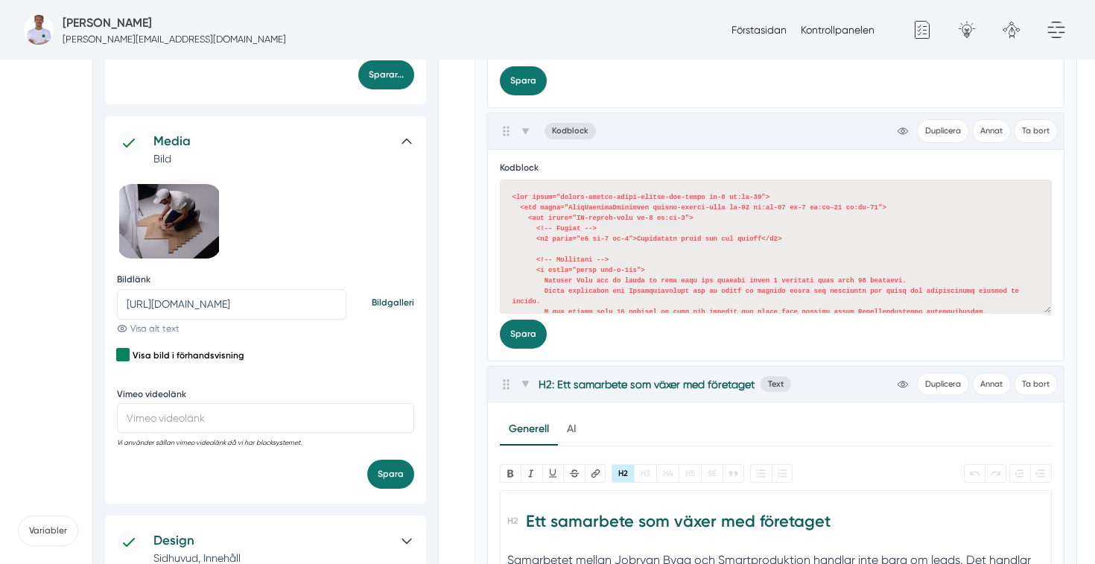
scroll to position [1098, 0]
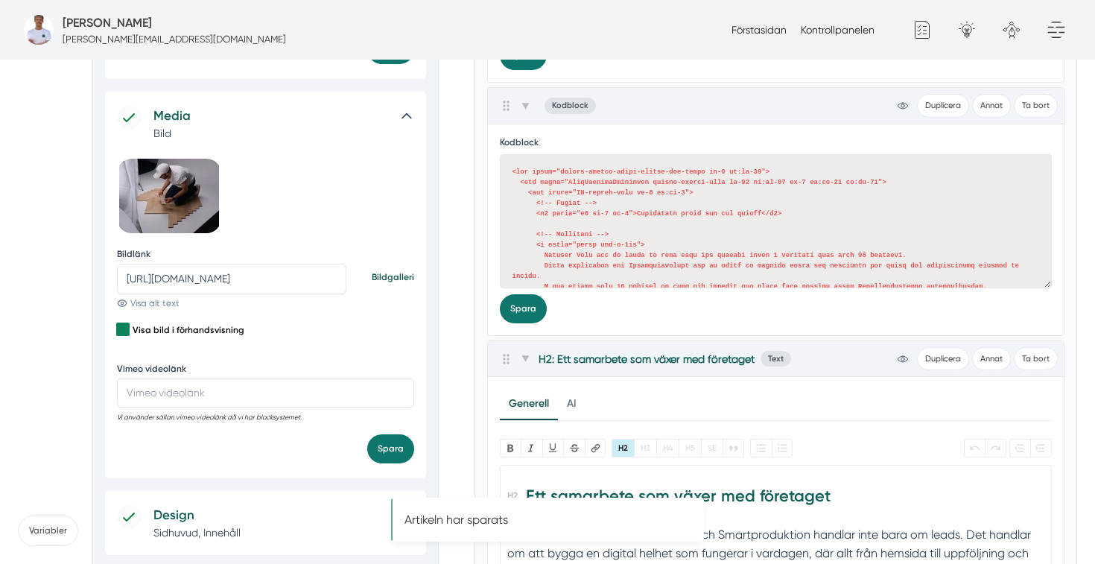
click at [217, 285] on input "https://s3.eu-west-2.amazonaws.com/byggservice/photos/images/000/047/844/medium…" at bounding box center [231, 279] width 229 height 30
paste input "large"
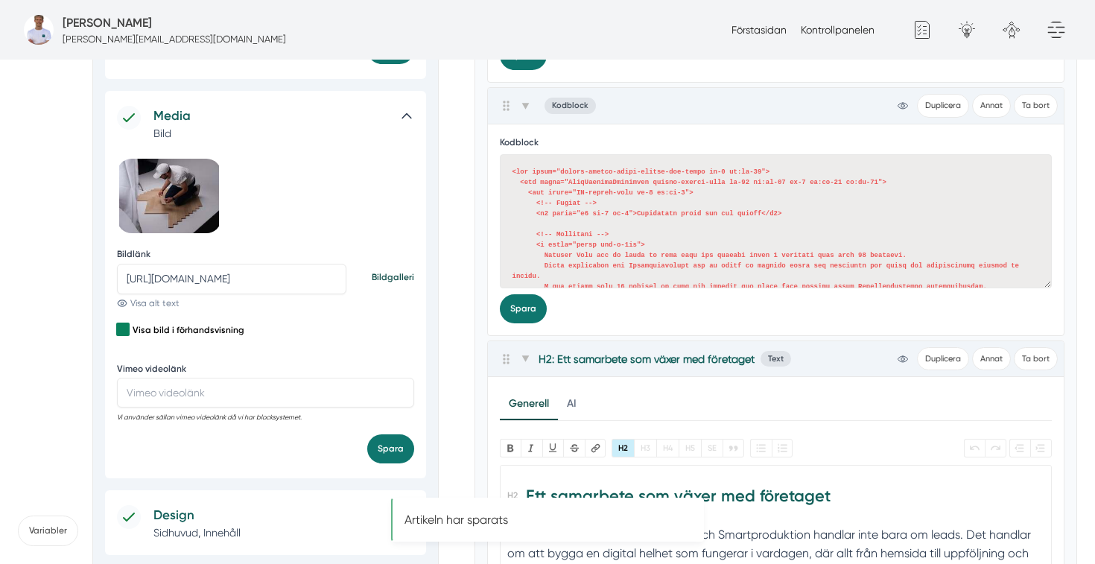
scroll to position [0, 621]
type input "https://s3.eu-west-2.amazonaws.com/byggservice/photos/images/000/047/844/large/…"
click at [385, 453] on button "Spara" at bounding box center [390, 448] width 47 height 29
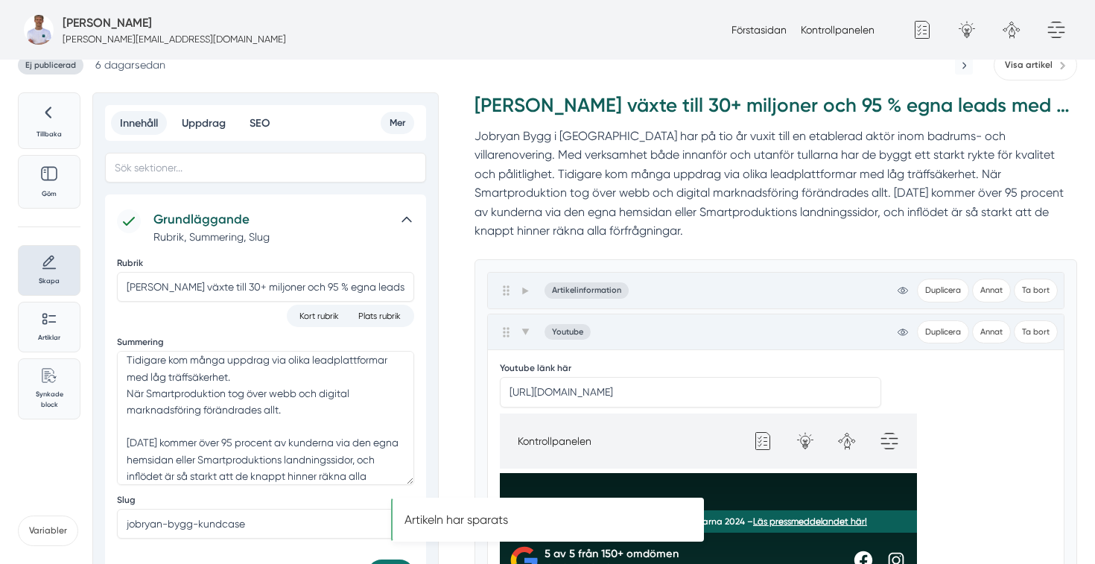
scroll to position [0, 0]
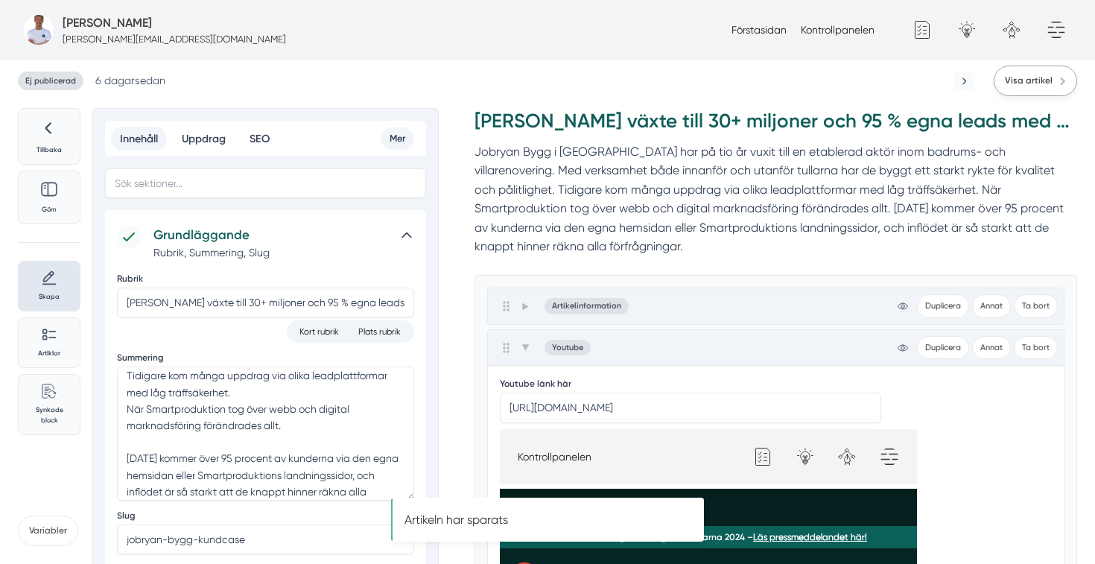
click at [1048, 87] on span "Visa artikel" at bounding box center [1028, 81] width 48 height 14
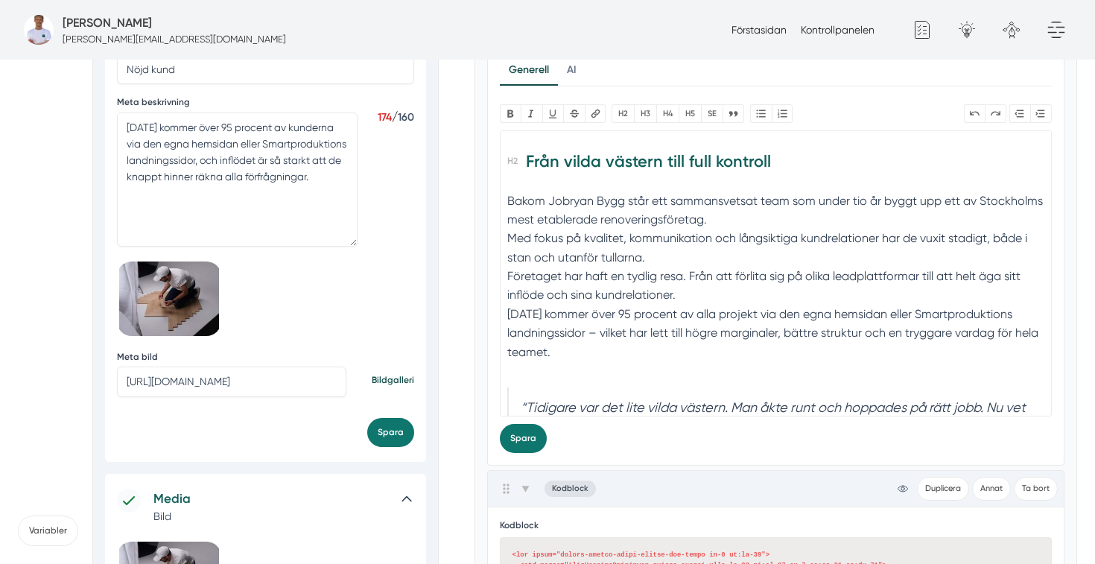
scroll to position [730, 0]
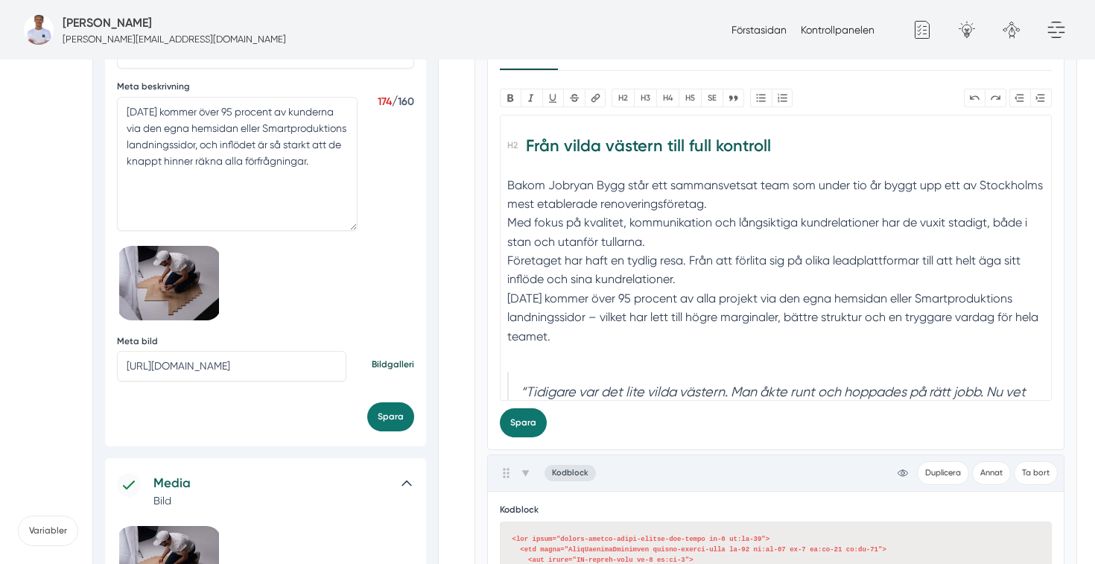
click at [244, 355] on input "https://s3.eu-west-2.amazonaws.com/byggservice/photos/images/000/047/844/large/…" at bounding box center [231, 366] width 229 height 30
paste input "5/large/bild-pa-smartproduktion-webbyraer-i-borlange.jpg?1760528065"
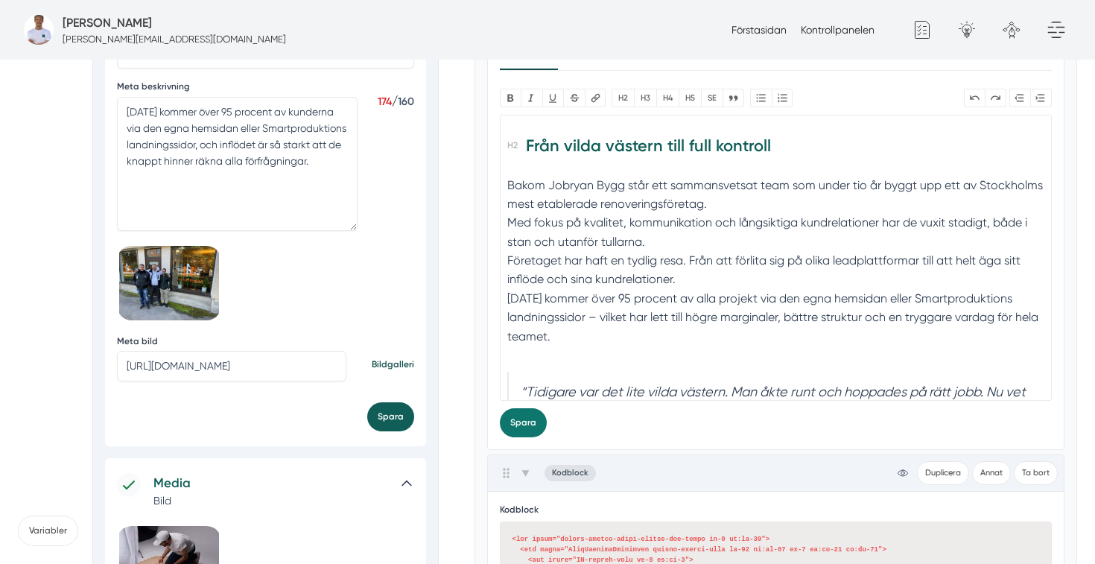
type input "https://s3.eu-west-2.amazonaws.com/byggservice/photos/images/000/047/845/large/…"
click at [396, 415] on button "Spara" at bounding box center [390, 416] width 47 height 29
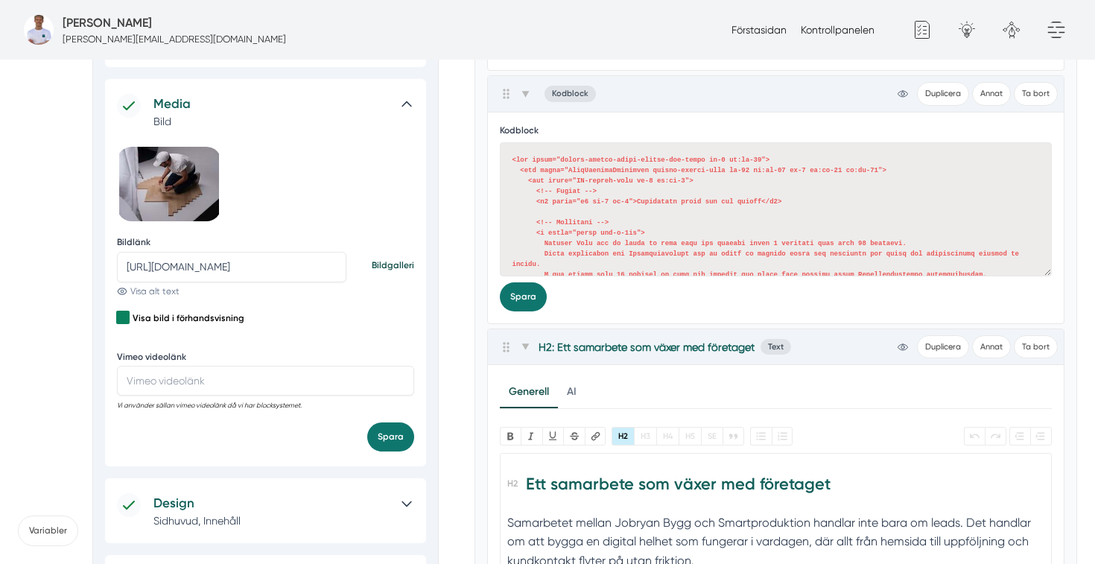
scroll to position [1116, 0]
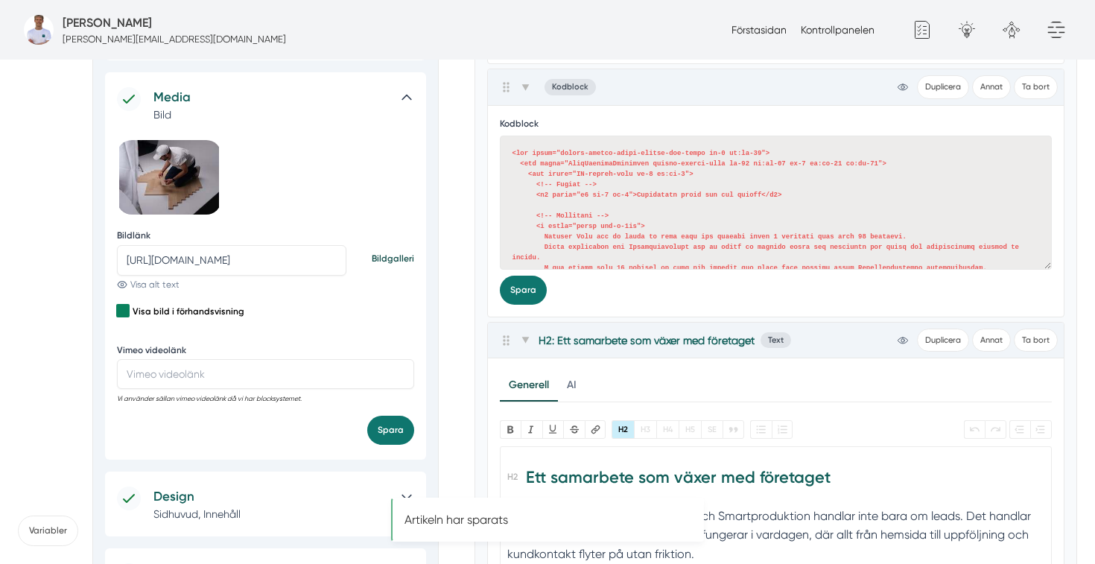
click at [248, 258] on input "https://s3.eu-west-2.amazonaws.com/byggservice/photos/images/000/047/844/large/…" at bounding box center [231, 260] width 229 height 30
paste input "5/large/bild-pa-smartproduktion-webbyraer-i-borlange.jpg?1760528065"
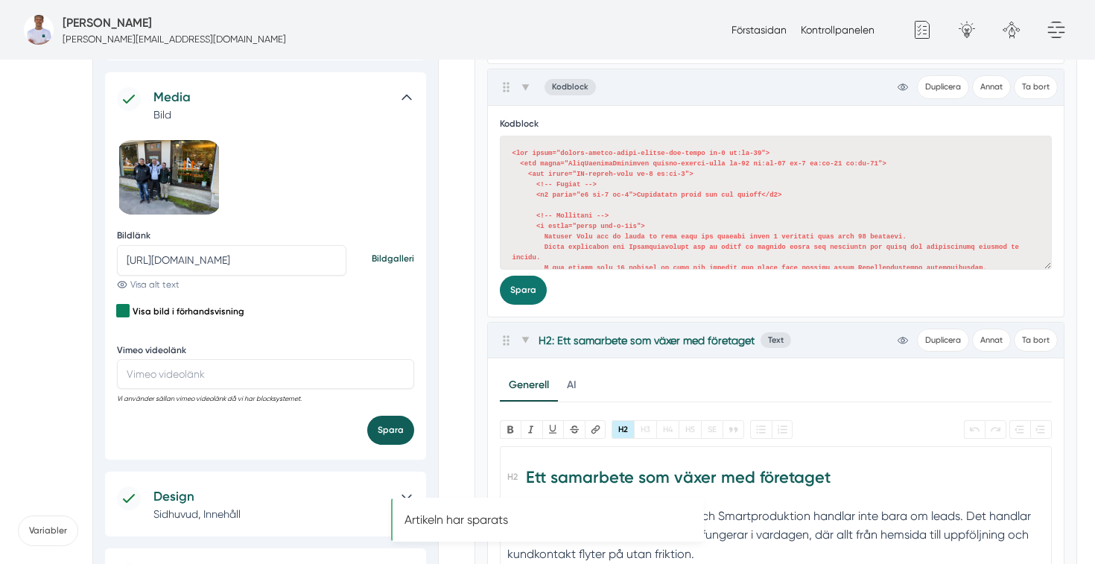
type input "https://s3.eu-west-2.amazonaws.com/byggservice/photos/images/000/047/845/large/…"
click at [389, 438] on button "Spara" at bounding box center [390, 429] width 47 height 29
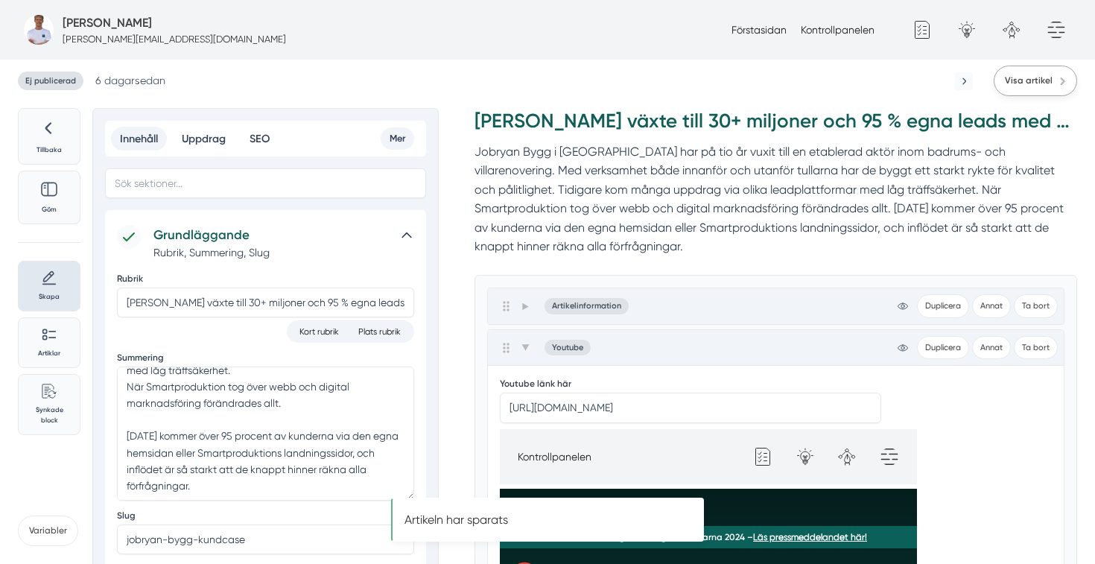
click at [1031, 86] on span "Visa artikel" at bounding box center [1028, 81] width 48 height 14
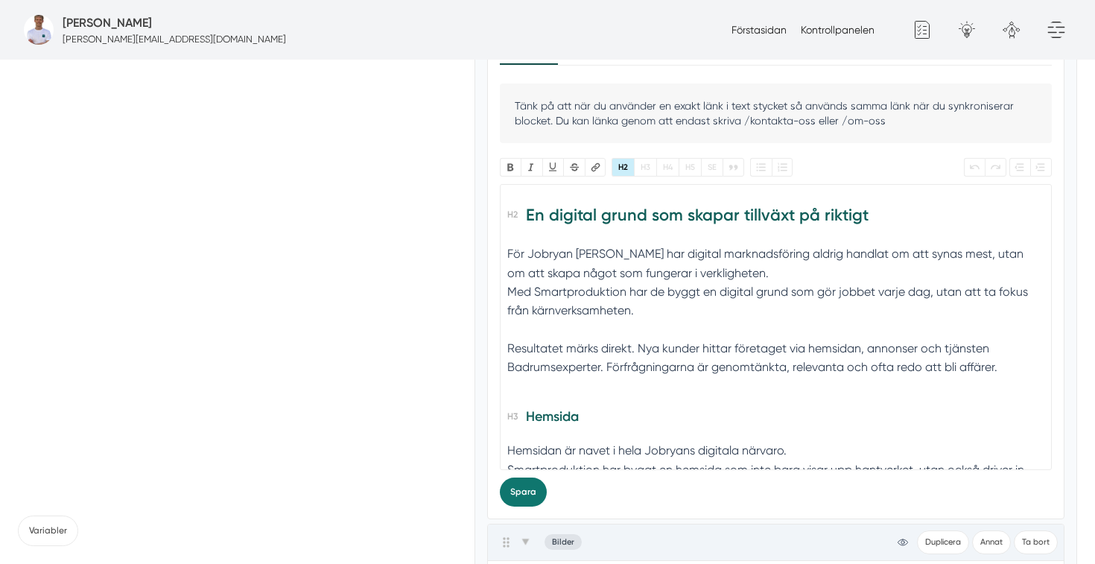
scroll to position [1900, 0]
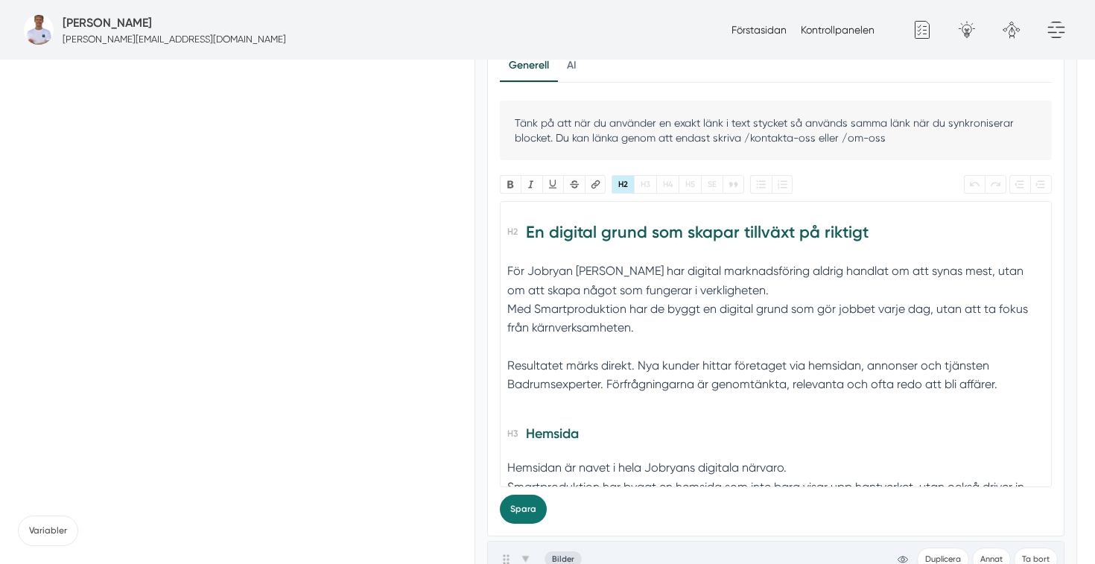
click at [512, 284] on div "För Jobryan Bygg har digital marknadsföring aldrig handlat om att synas mest, u…" at bounding box center [775, 308] width 536 height 95
type trix-editor "<h2>En digital grund som skapar tillväxt på riktigt</h2><div>För Jobryan Bygg h…"
click at [518, 494] on button "Spara" at bounding box center [523, 508] width 47 height 29
click at [509, 356] on div "Resultatet märks direkt. Nya kunder hittar företaget via hemsidan, annonser och…" at bounding box center [775, 384] width 536 height 57
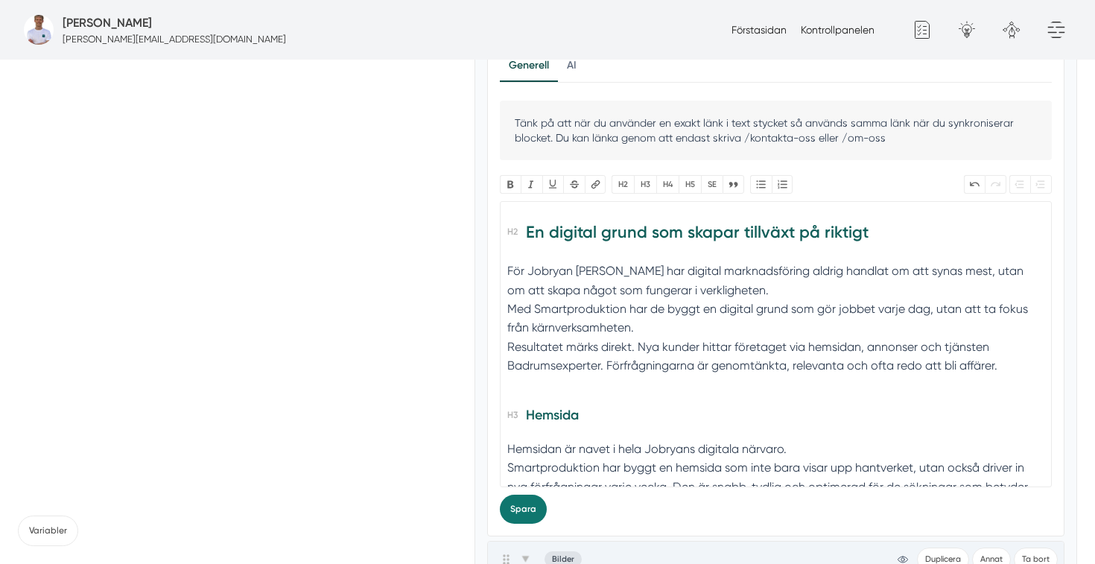
type trix-editor "<h2>En digital grund som skapar tillväxt på riktigt</h2><div>För Jobryan Bygg h…"
click at [524, 494] on button "Spara" at bounding box center [523, 508] width 47 height 29
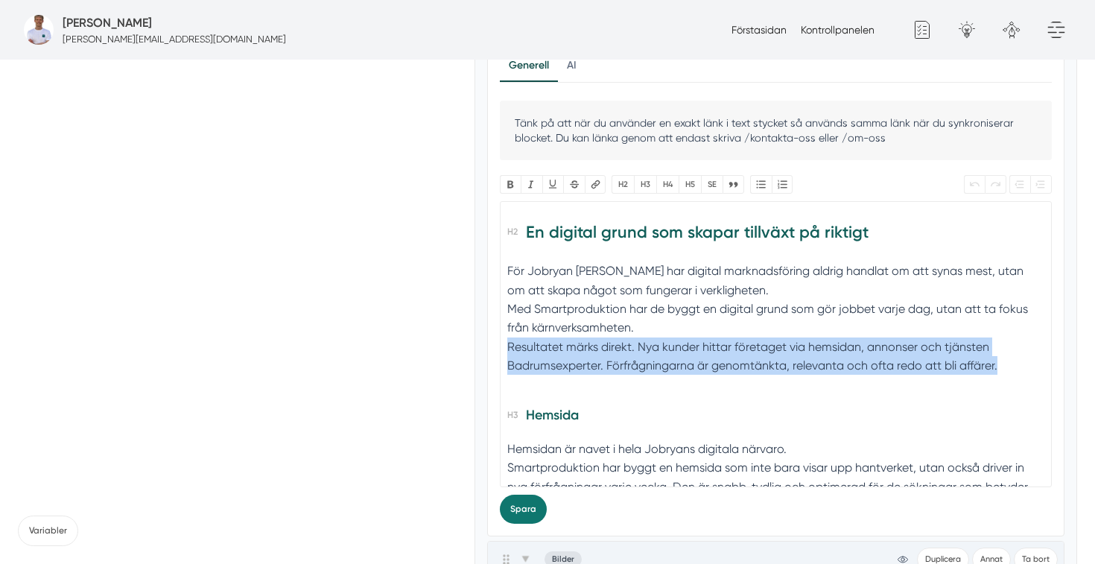
drag, startPoint x: 1010, startPoint y: 348, endPoint x: 501, endPoint y: 331, distance: 509.6
click at [501, 331] on trix-editor "En digital grund som skapar tillväxt på riktigt För Jobryan Bygg har digital ma…" at bounding box center [776, 344] width 553 height 286
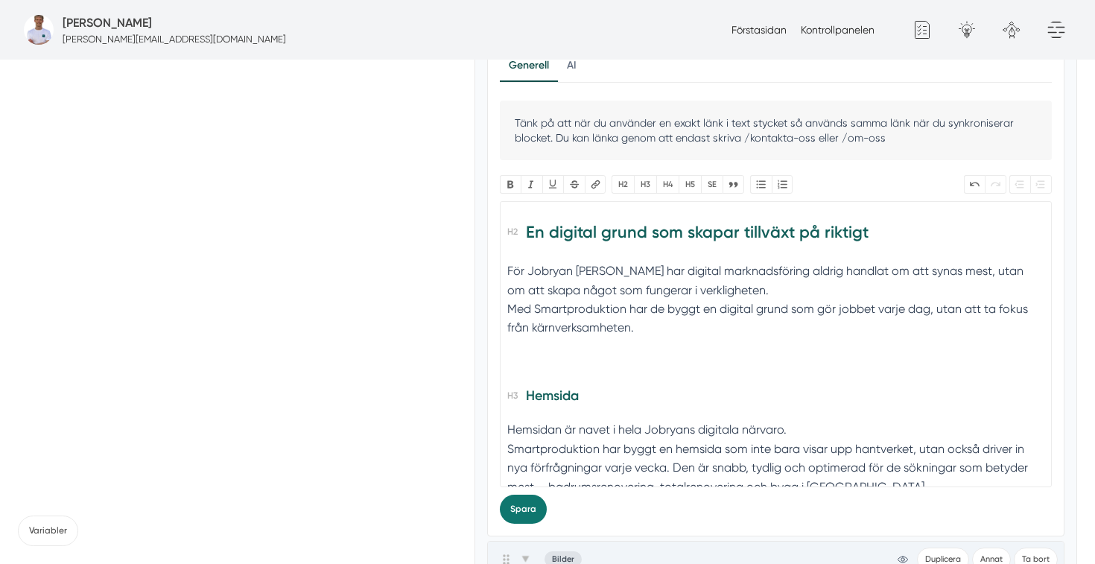
type trix-editor "<h2>En digital grund som skapar tillväxt på riktigt</h2><div>För Jobryan Bygg h…"
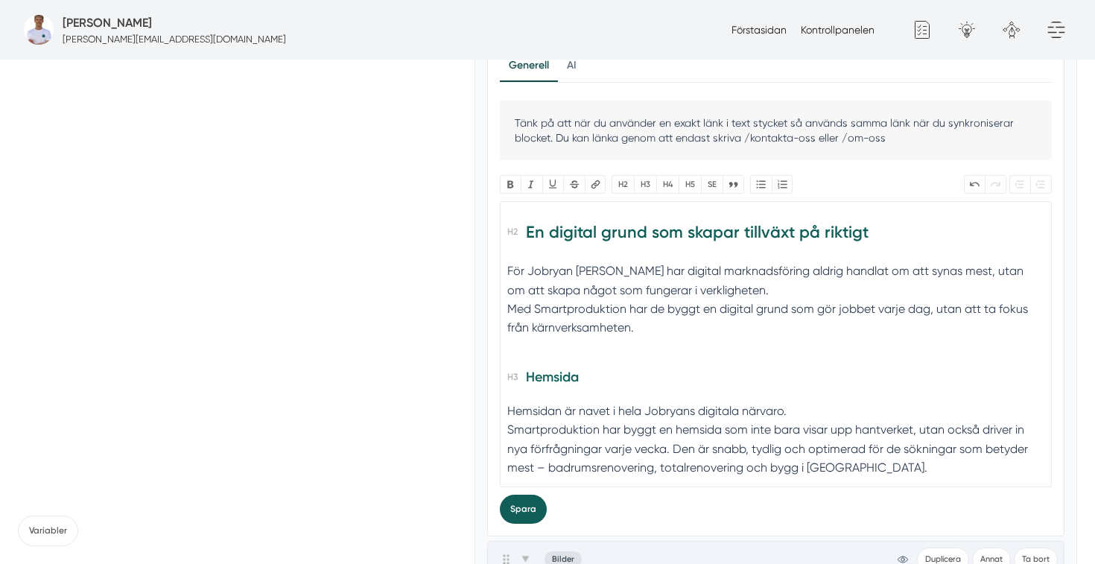
click at [518, 494] on button "Spara" at bounding box center [523, 508] width 47 height 29
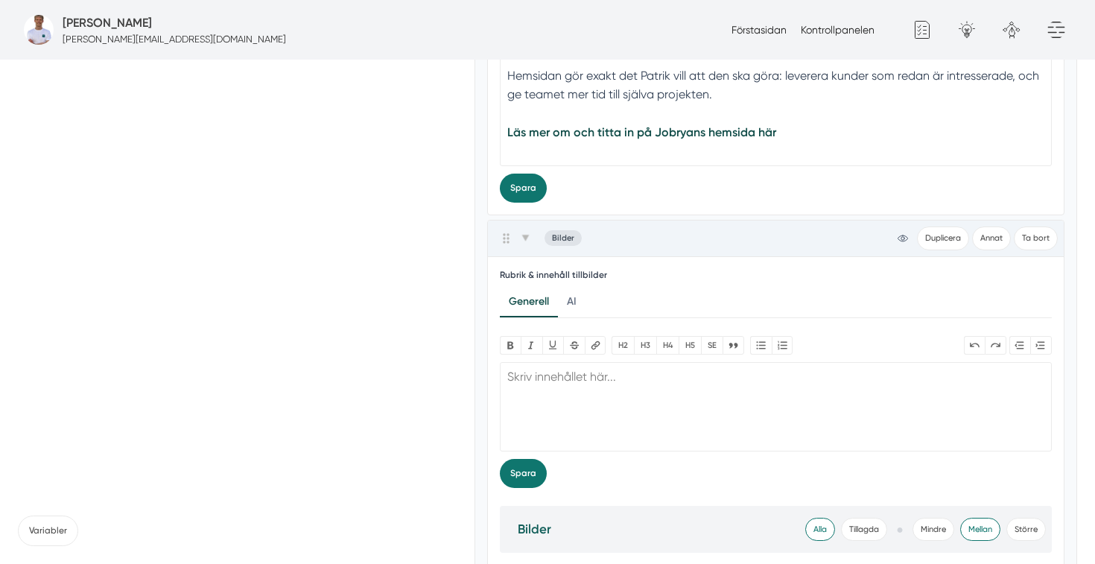
scroll to position [2255, 0]
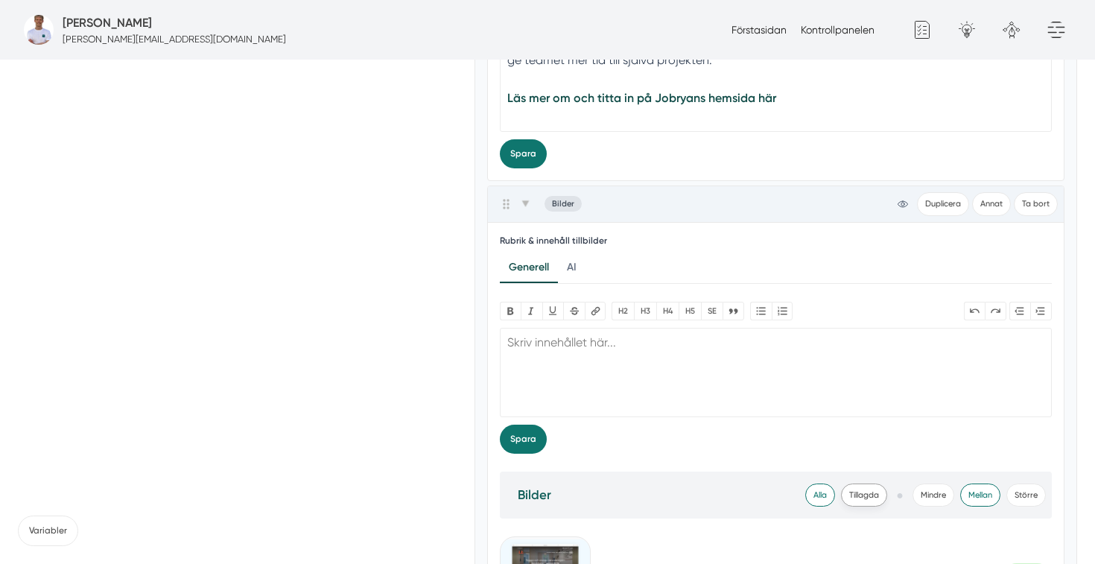
click at [872, 483] on span "Tillagda" at bounding box center [864, 494] width 46 height 23
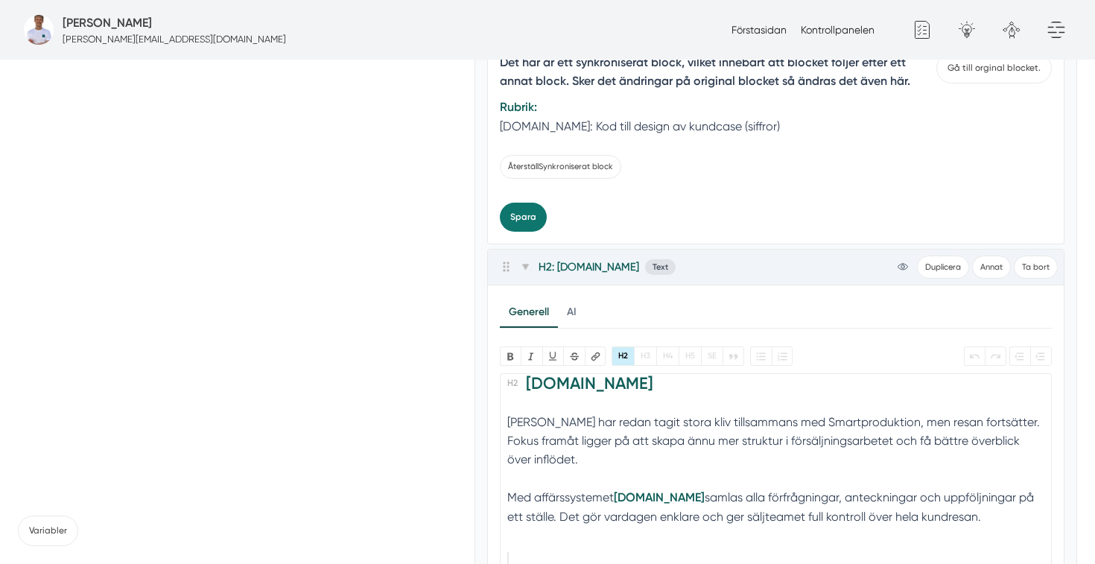
scroll to position [14, 0]
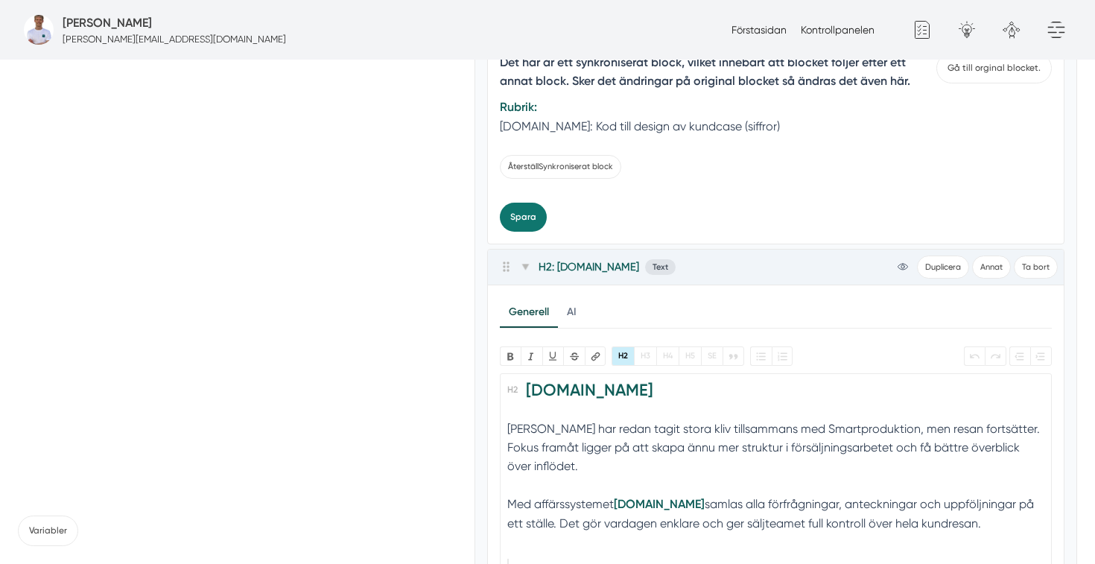
click at [507, 494] on div "Med affärssystemet Smart.nu samlas alla förfrågningar, anteckningar och uppfölj…" at bounding box center [775, 522] width 536 height 57
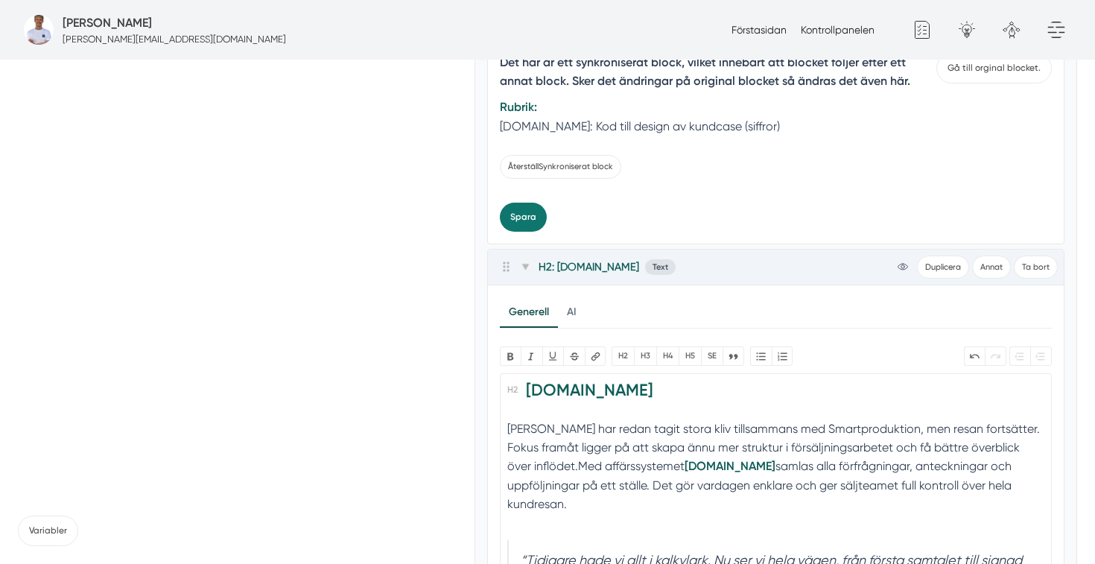
type trix-editor "<h2>Smart.nu</h2><div>Jobryan Bygg har redan tagit stora kliv tillsammans med S…"
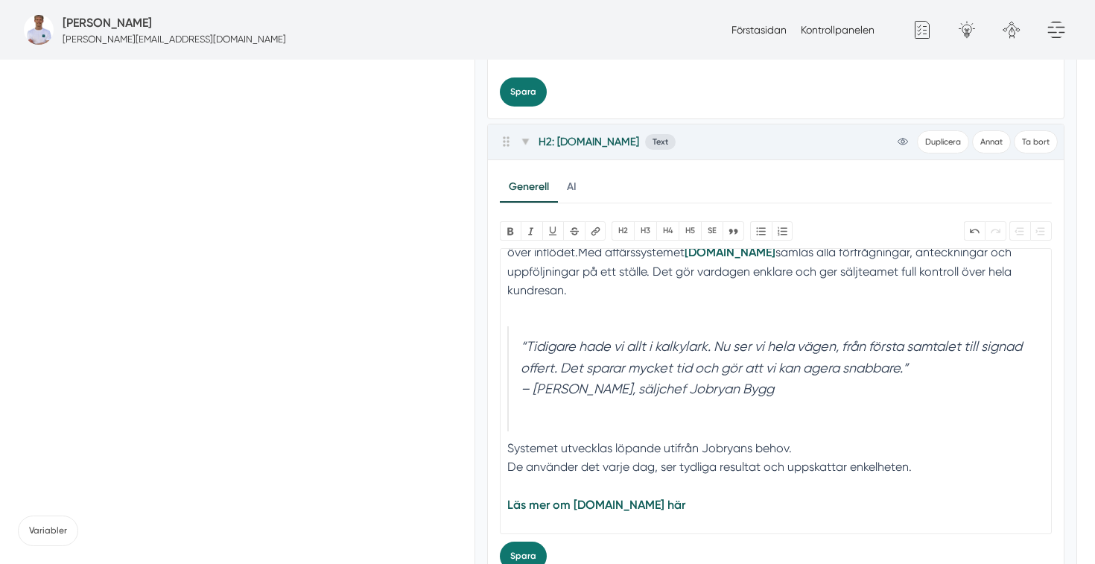
scroll to position [108, 0]
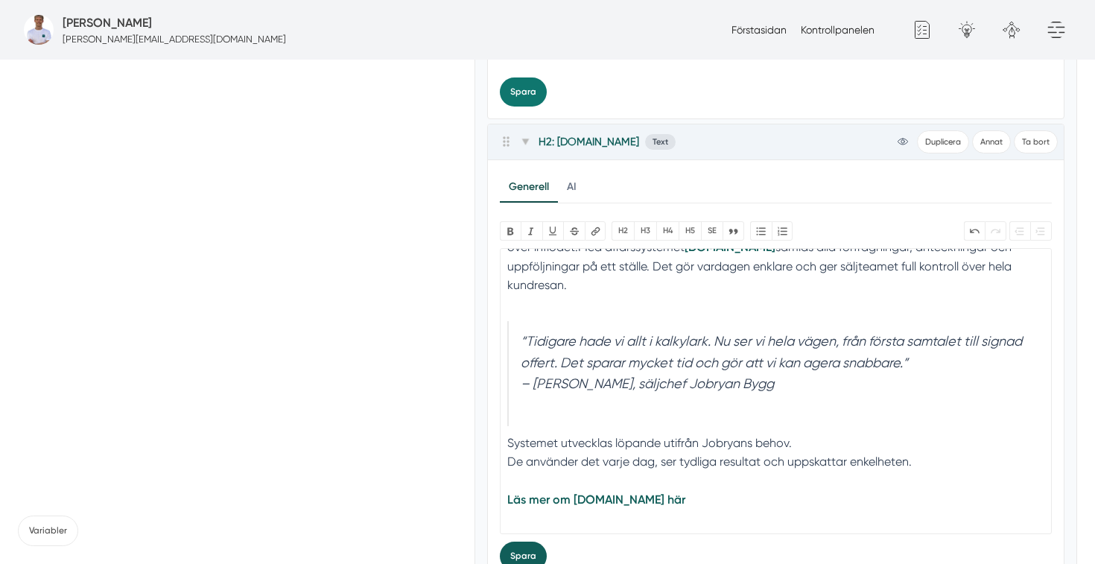
click at [527, 541] on button "Spara" at bounding box center [523, 555] width 47 height 29
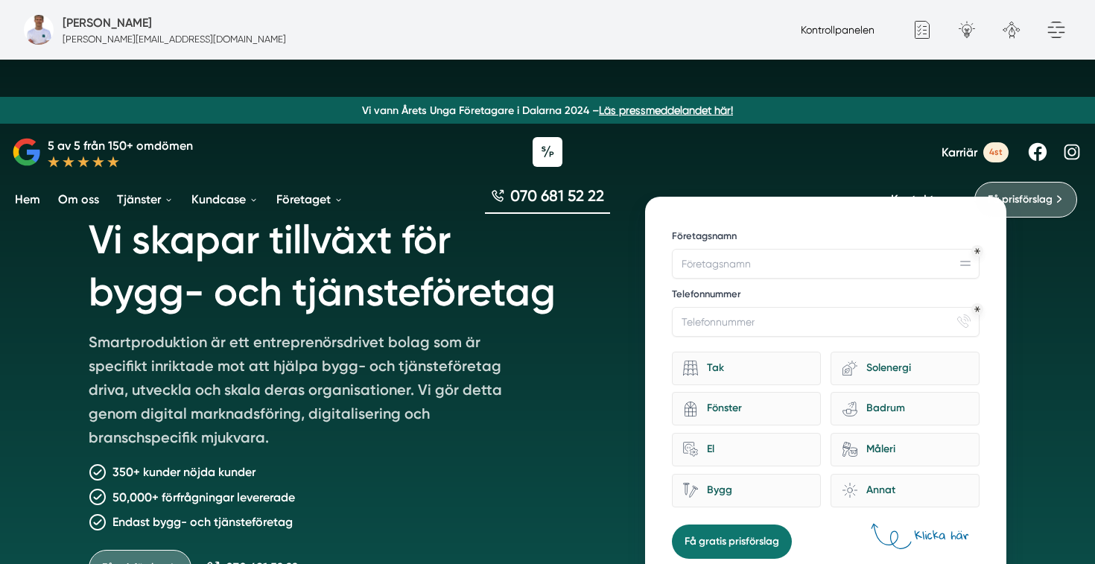
click at [873, 24] on link "Kontrollpanelen" at bounding box center [837, 30] width 74 height 12
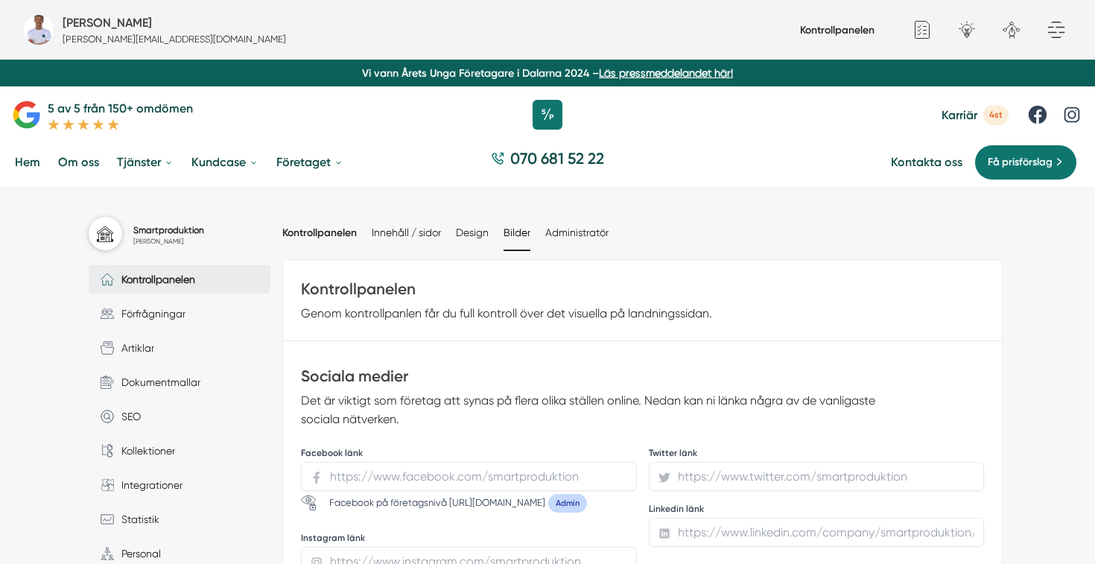
click at [513, 231] on link "Bilder" at bounding box center [516, 232] width 27 height 12
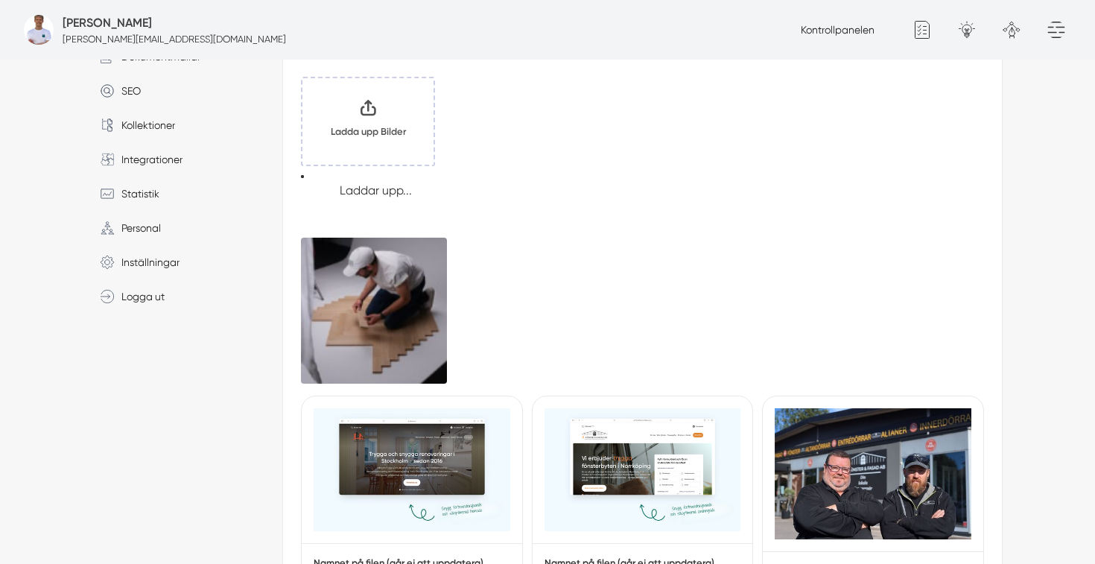
scroll to position [330, 0]
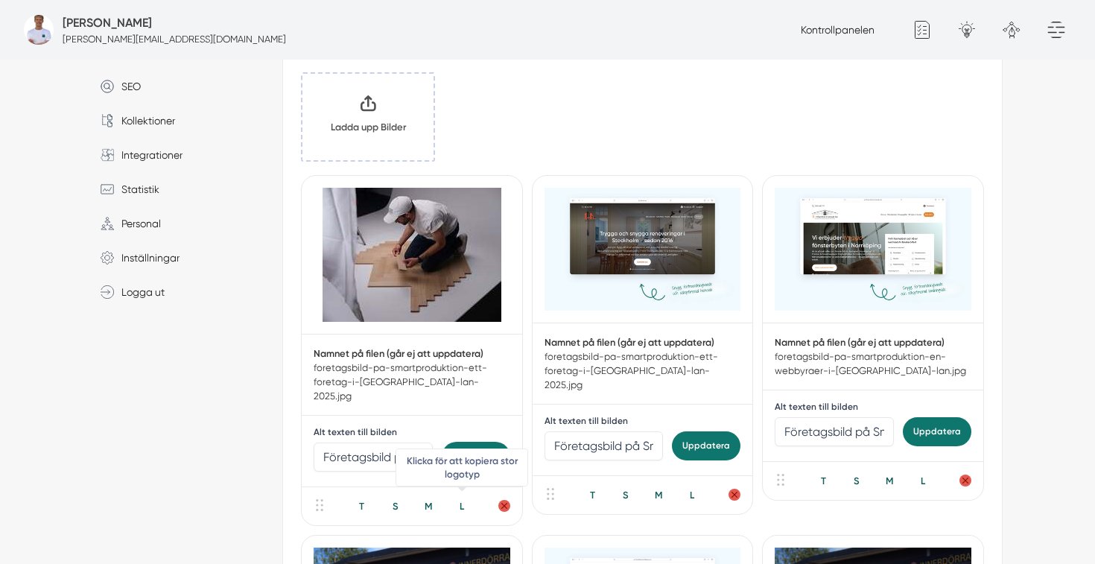
click at [461, 499] on div "L" at bounding box center [461, 506] width 31 height 14
click at [438, 499] on div "M" at bounding box center [428, 506] width 31 height 14
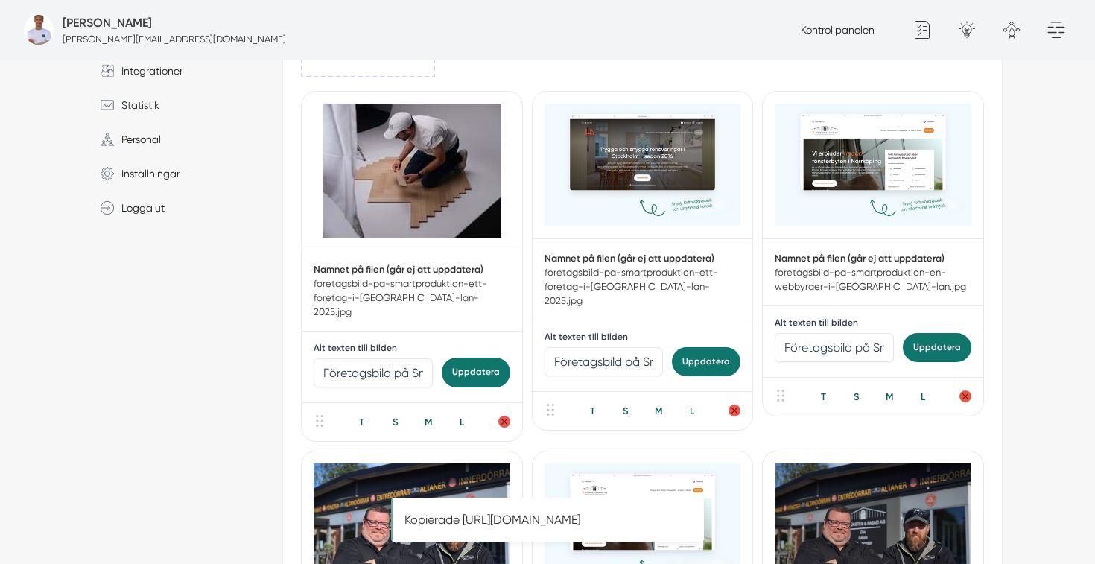
scroll to position [418, 0]
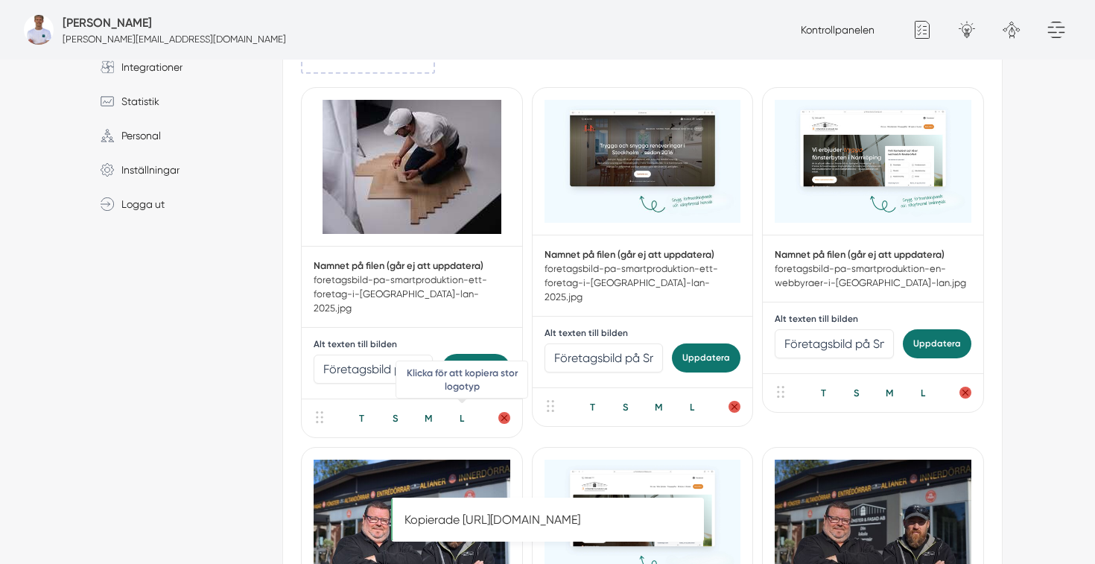
click at [463, 411] on div "L" at bounding box center [461, 418] width 31 height 14
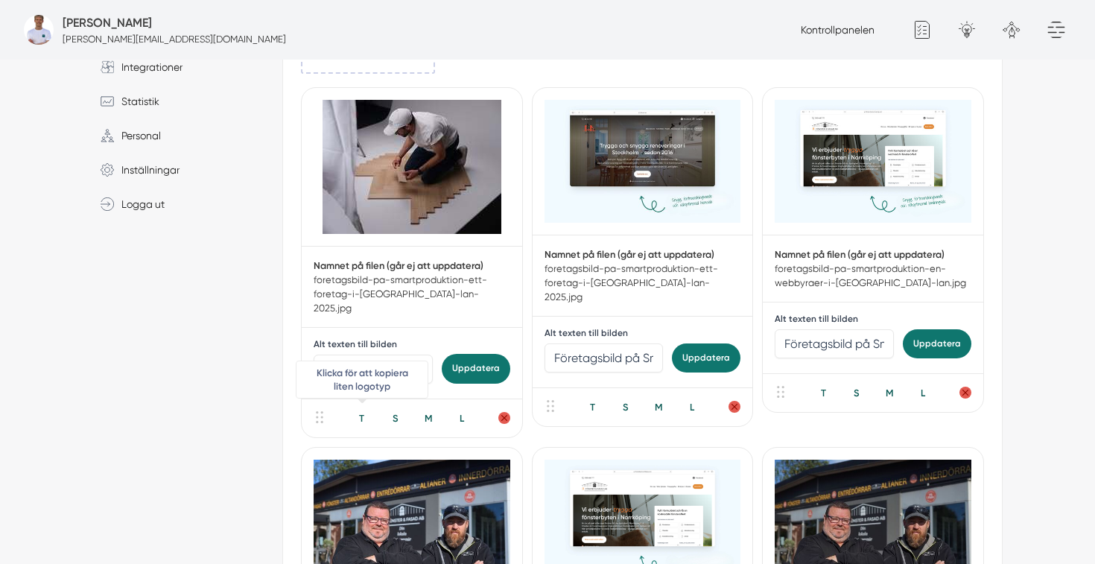
click at [365, 411] on div "T" at bounding box center [362, 418] width 31 height 14
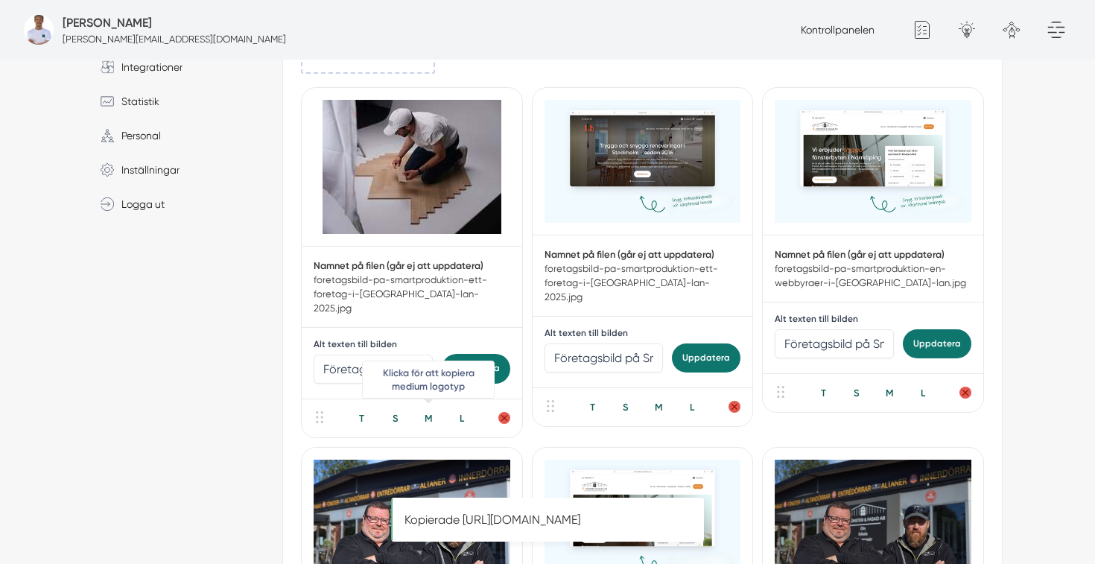
click at [431, 411] on div "M" at bounding box center [428, 418] width 31 height 14
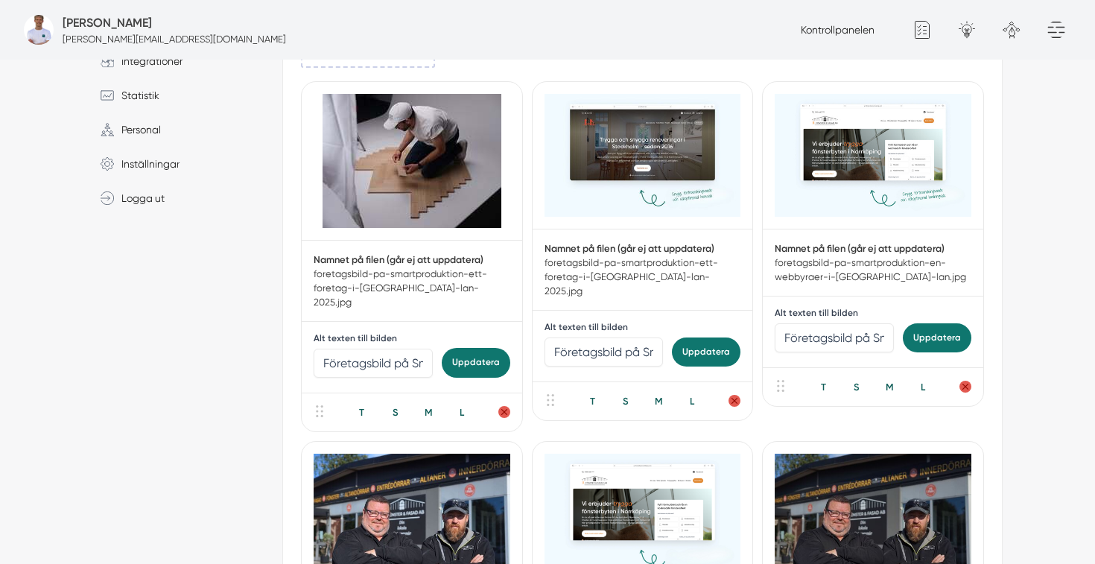
scroll to position [411, 0]
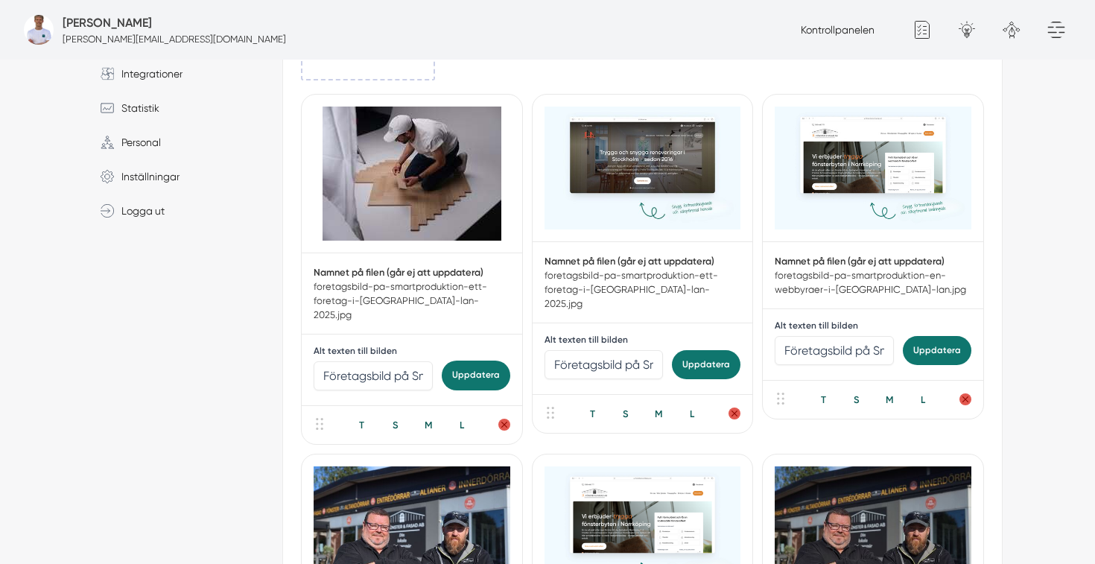
click at [470, 421] on div "T S M L" at bounding box center [412, 424] width 220 height 39
click at [468, 419] on div "T S M L" at bounding box center [412, 424] width 220 height 39
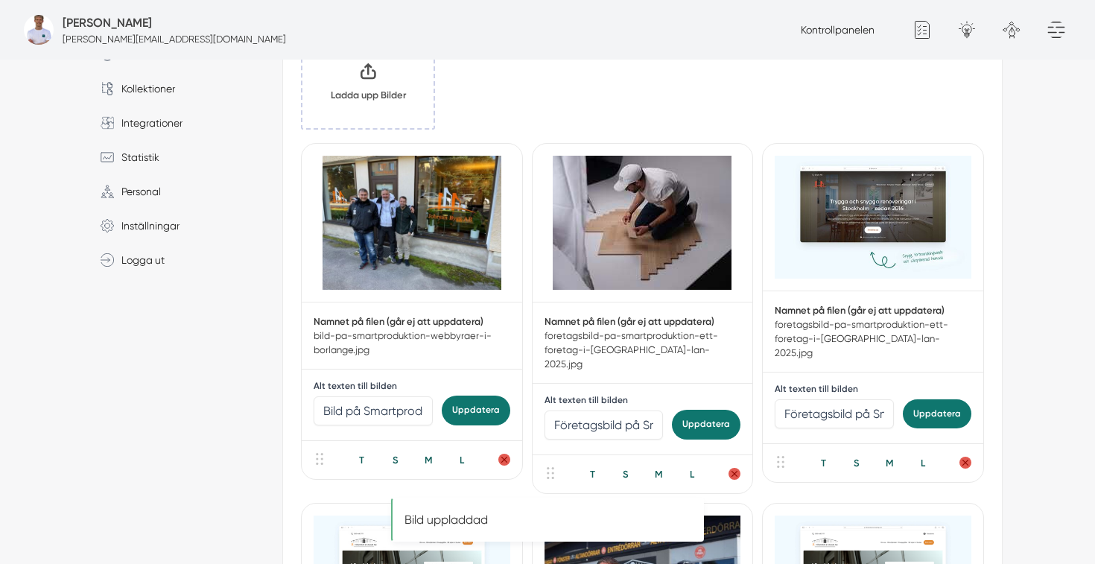
scroll to position [370, 0]
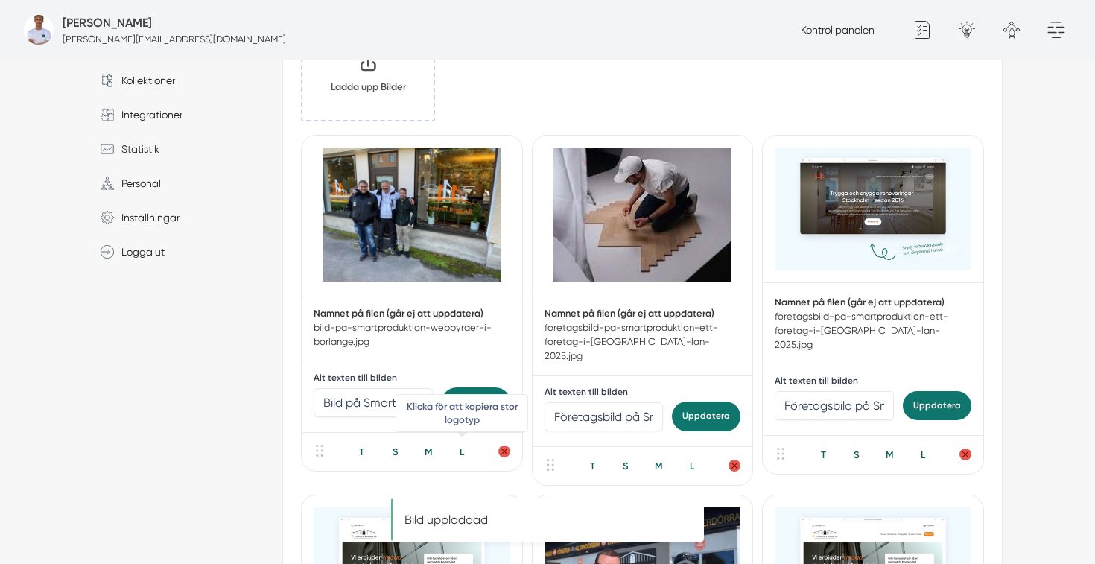
click at [459, 451] on div "L" at bounding box center [461, 452] width 31 height 14
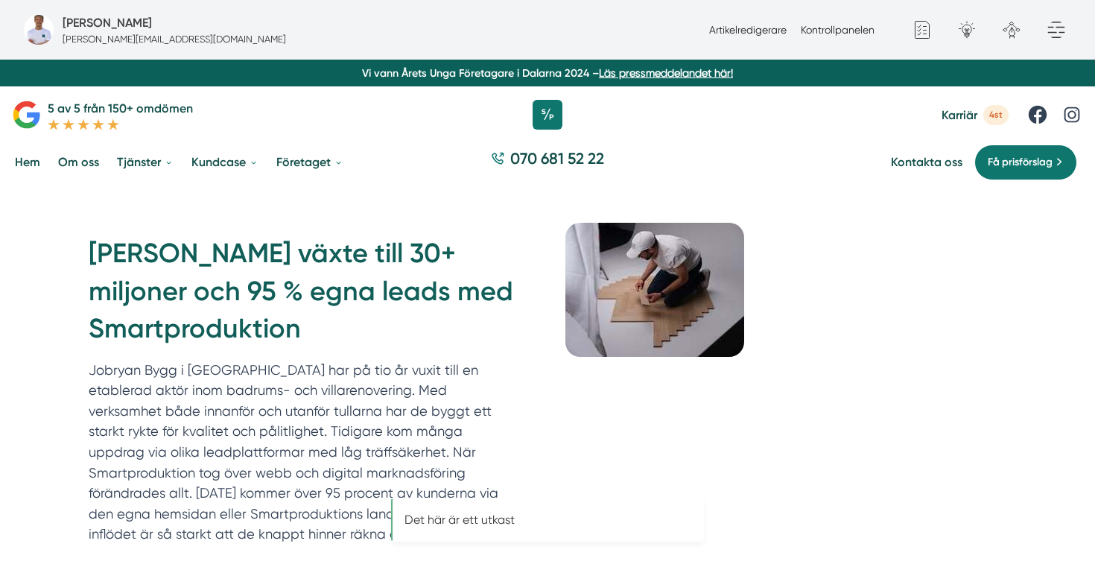
scroll to position [95, 0]
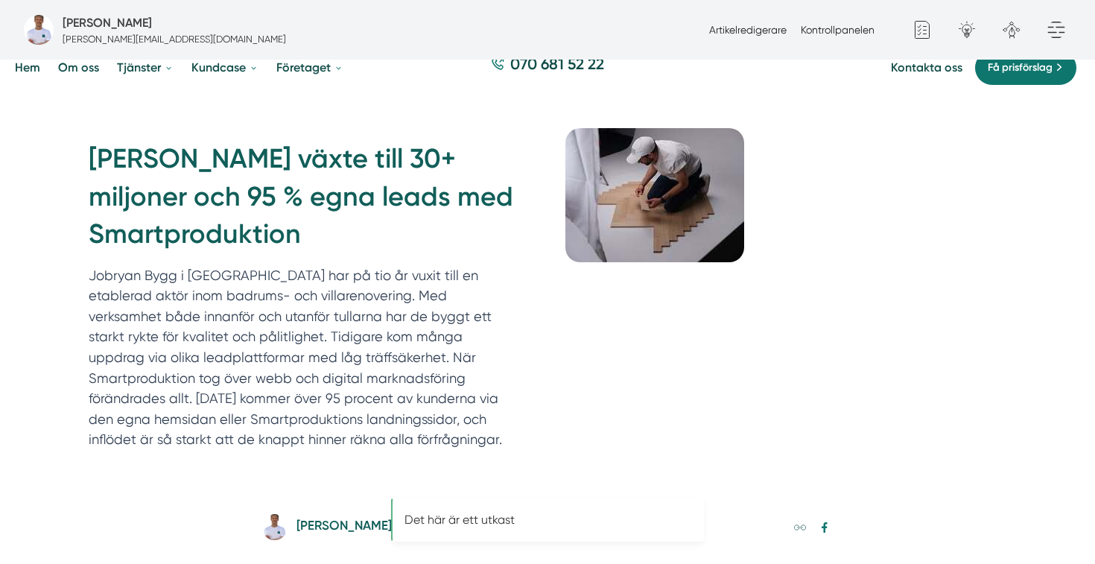
click at [656, 213] on img at bounding box center [654, 195] width 179 height 134
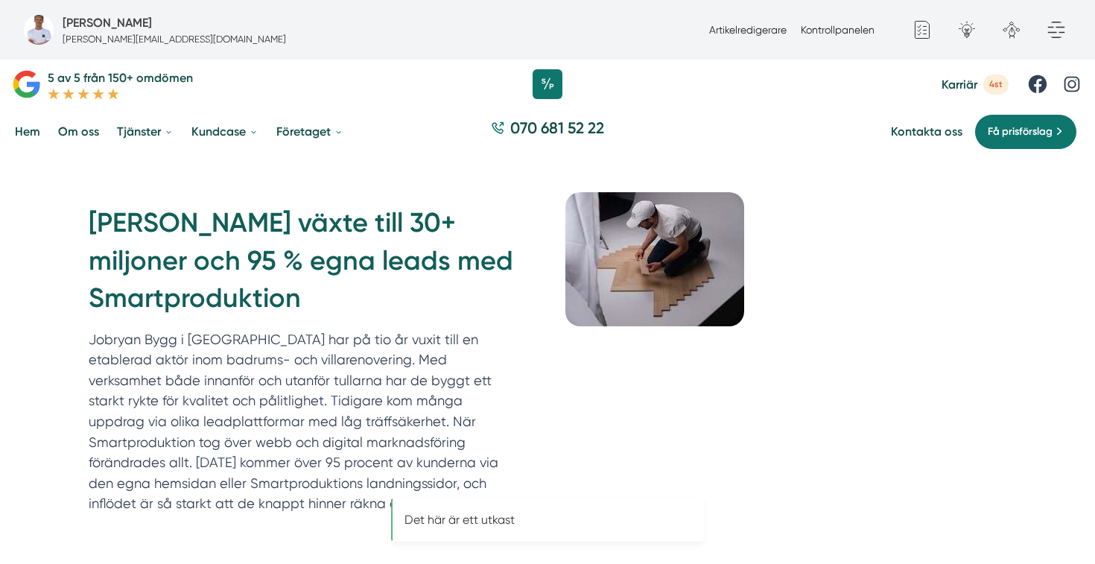
scroll to position [95, 0]
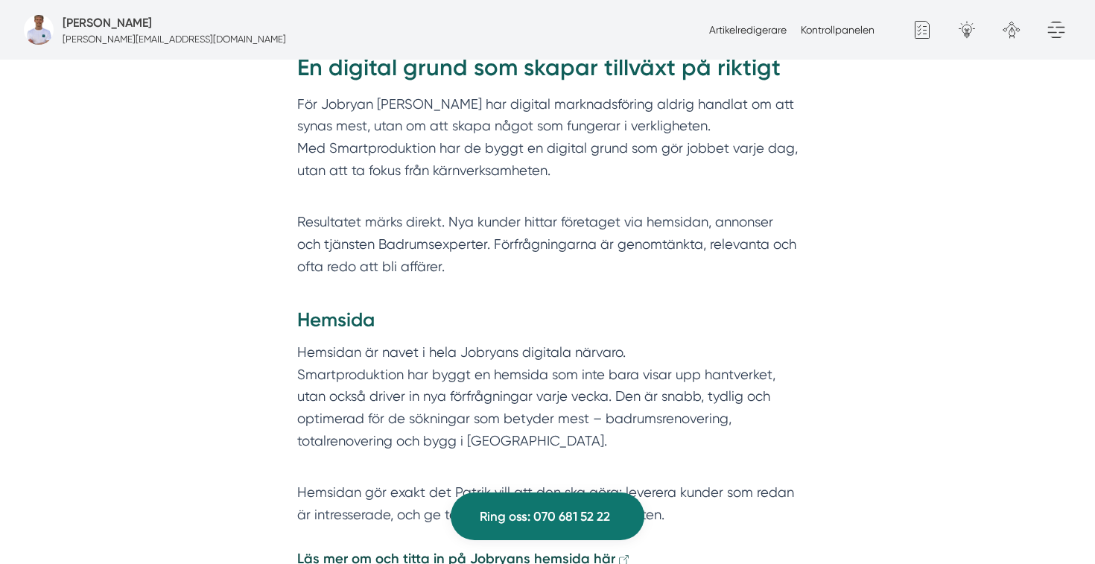
scroll to position [2701, 0]
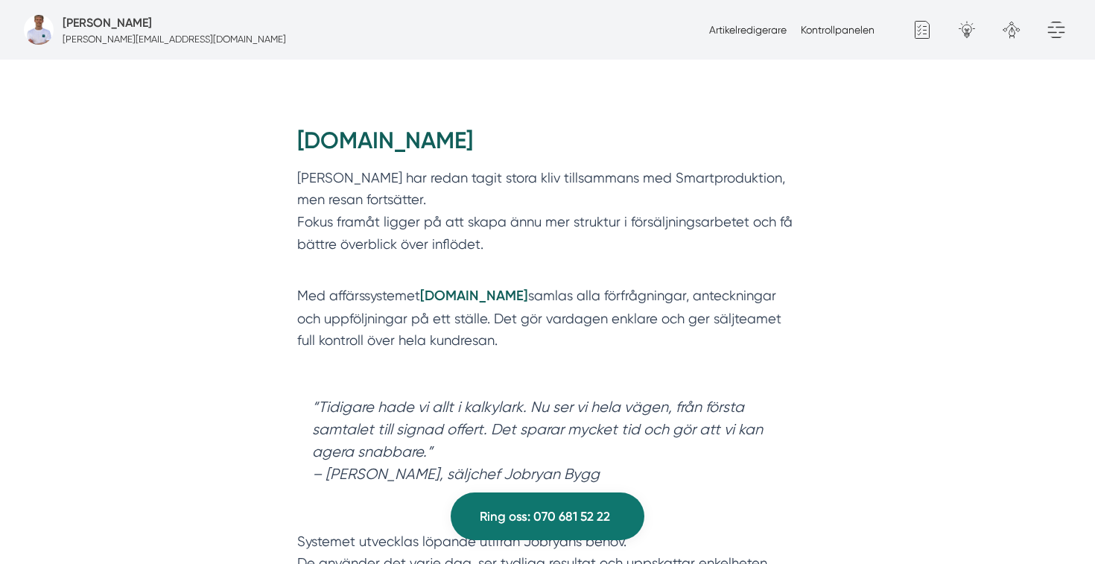
scroll to position [4430, 0]
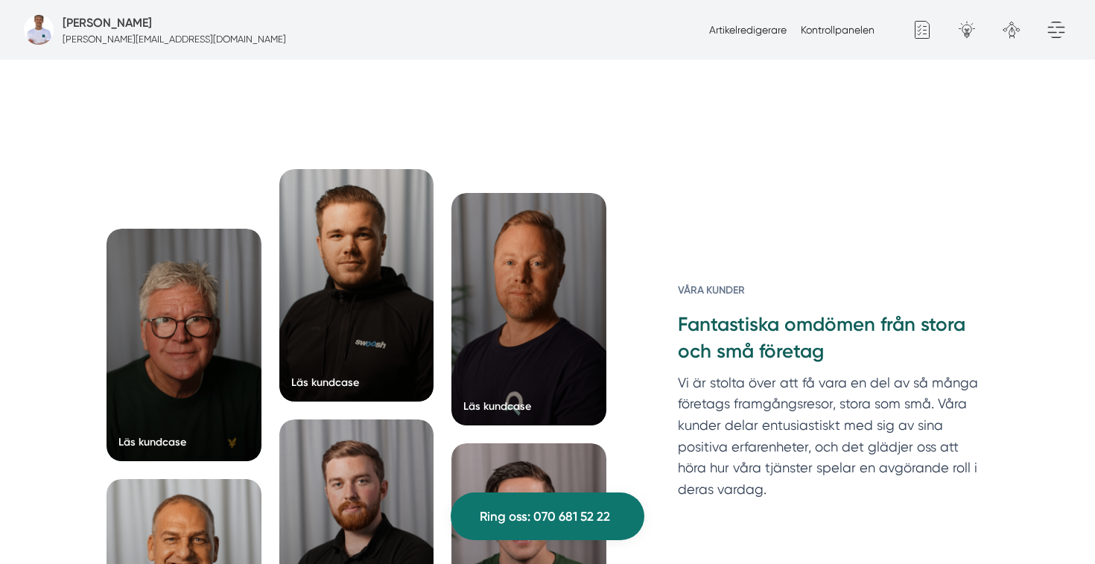
scroll to position [4563, 0]
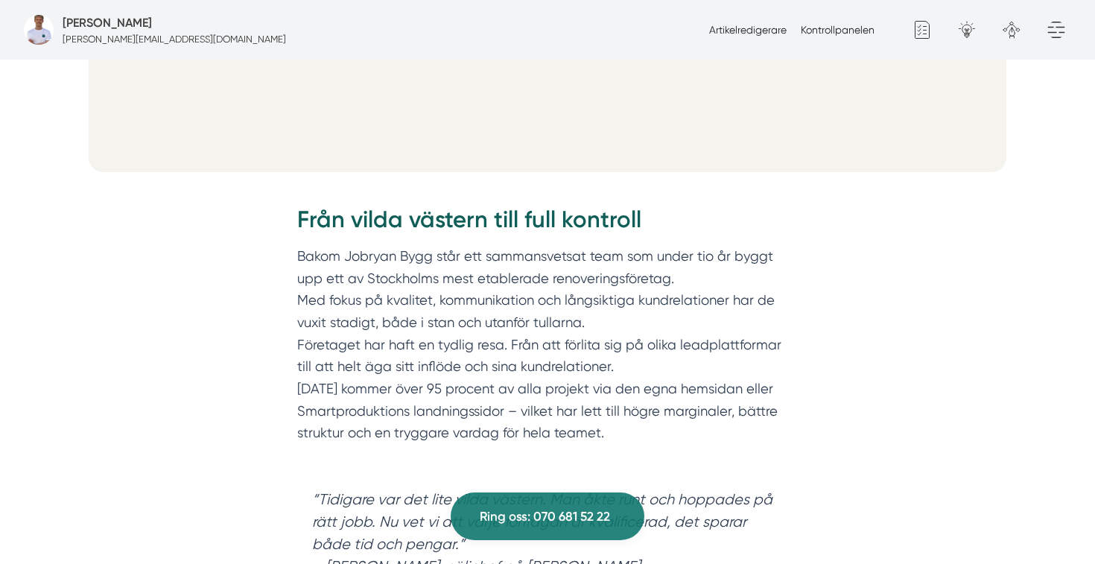
scroll to position [1053, 0]
